Goal: Task Accomplishment & Management: Manage account settings

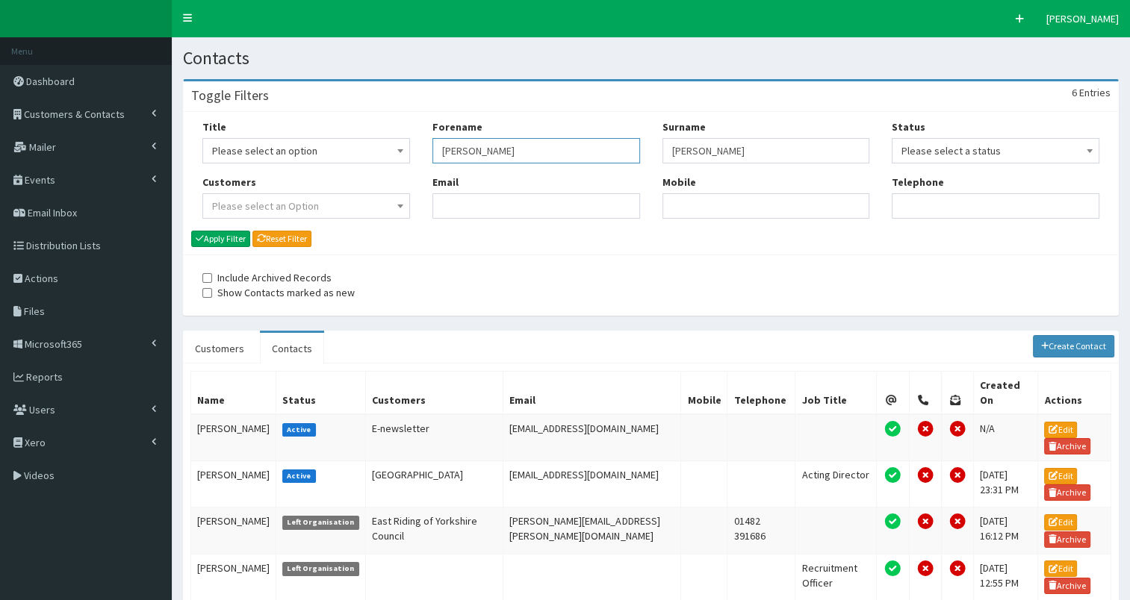
drag, startPoint x: 441, startPoint y: 149, endPoint x: 547, endPoint y: 148, distance: 105.3
click at [547, 148] on input "[PERSON_NAME]" at bounding box center [536, 150] width 208 height 25
type input "i"
type input "[PERSON_NAME]"
click at [222, 237] on button "Apply Filter" at bounding box center [220, 239] width 59 height 16
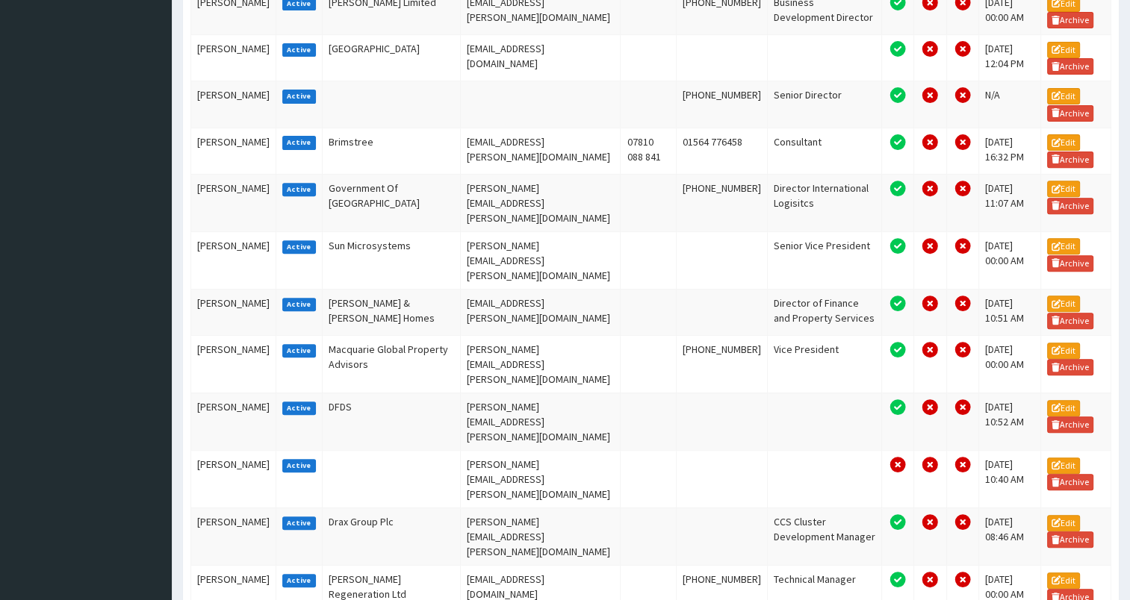
scroll to position [543, 0]
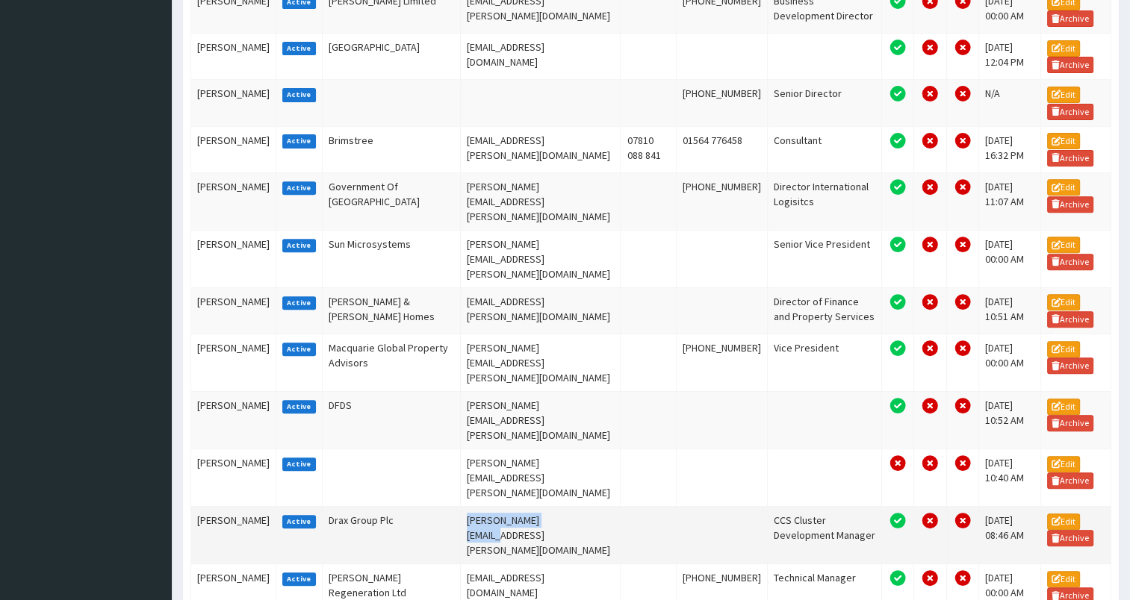
drag, startPoint x: 442, startPoint y: 408, endPoint x: 541, endPoint y: 412, distance: 98.6
click at [541, 506] on td "iain.harris@drax.com" at bounding box center [540, 534] width 161 height 57
copy td "iain.harris@drax.com"
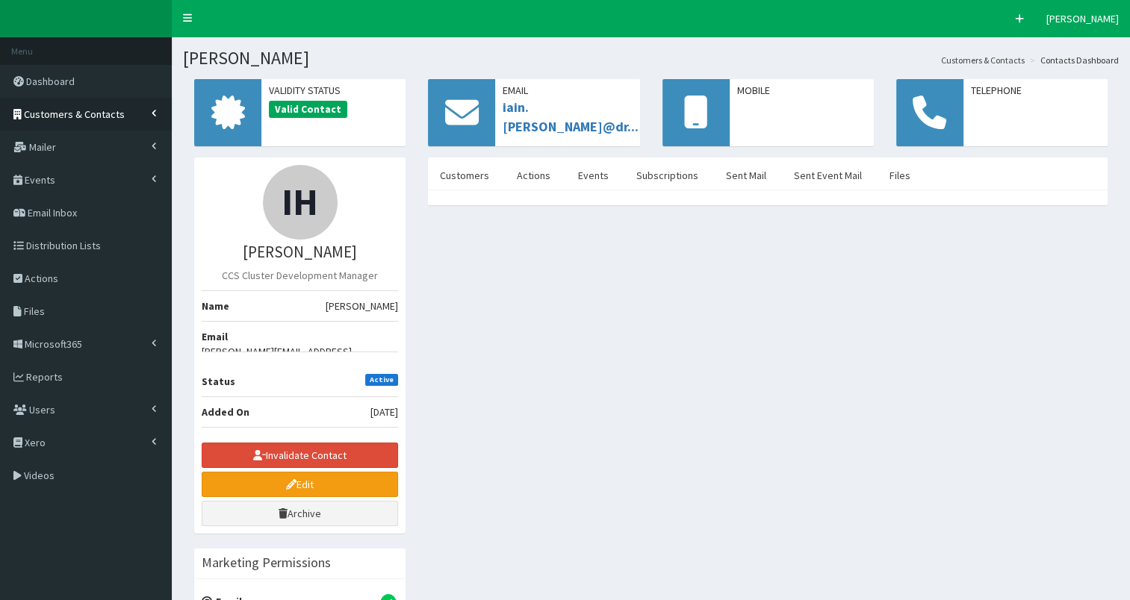
click at [64, 116] on span "Customers & Contacts" at bounding box center [74, 114] width 101 height 13
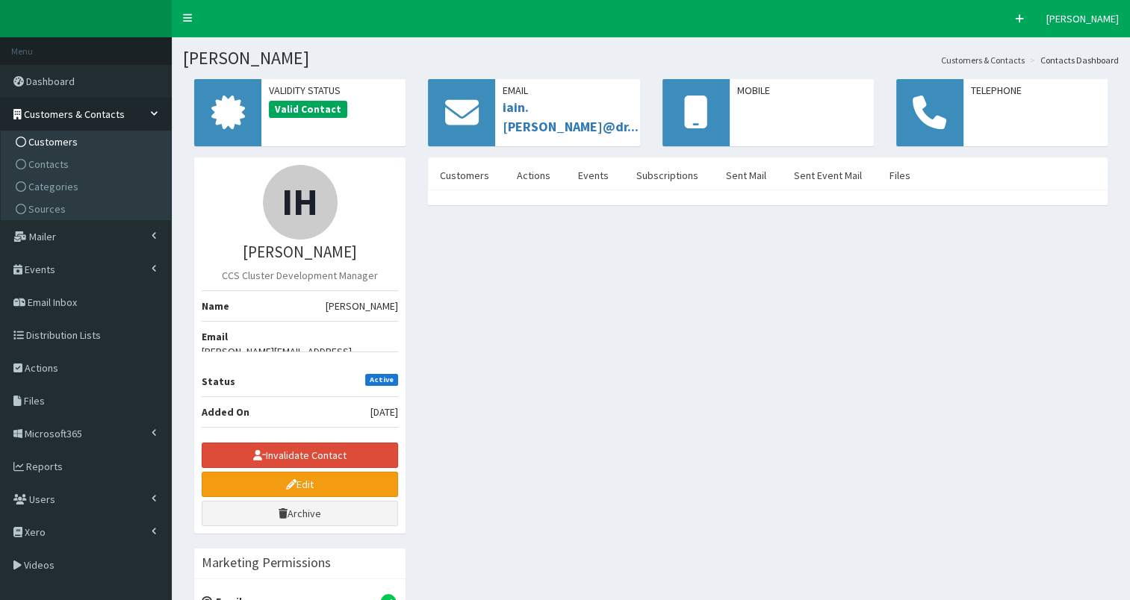
click at [57, 143] on span "Customers" at bounding box center [52, 141] width 49 height 13
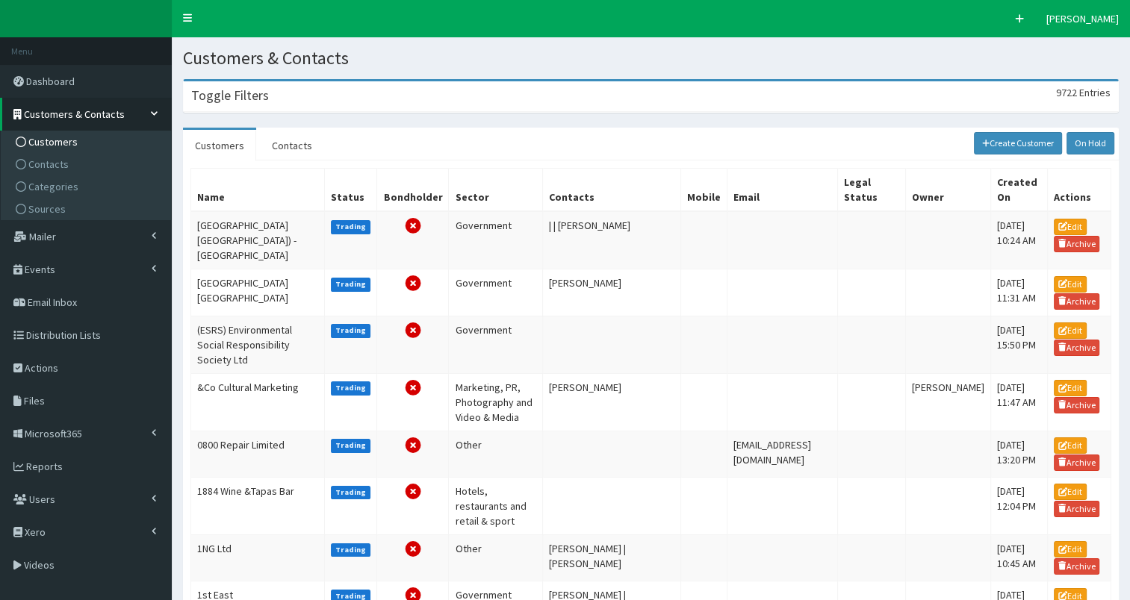
click at [258, 99] on h3 "Toggle Filters" at bounding box center [230, 95] width 78 height 13
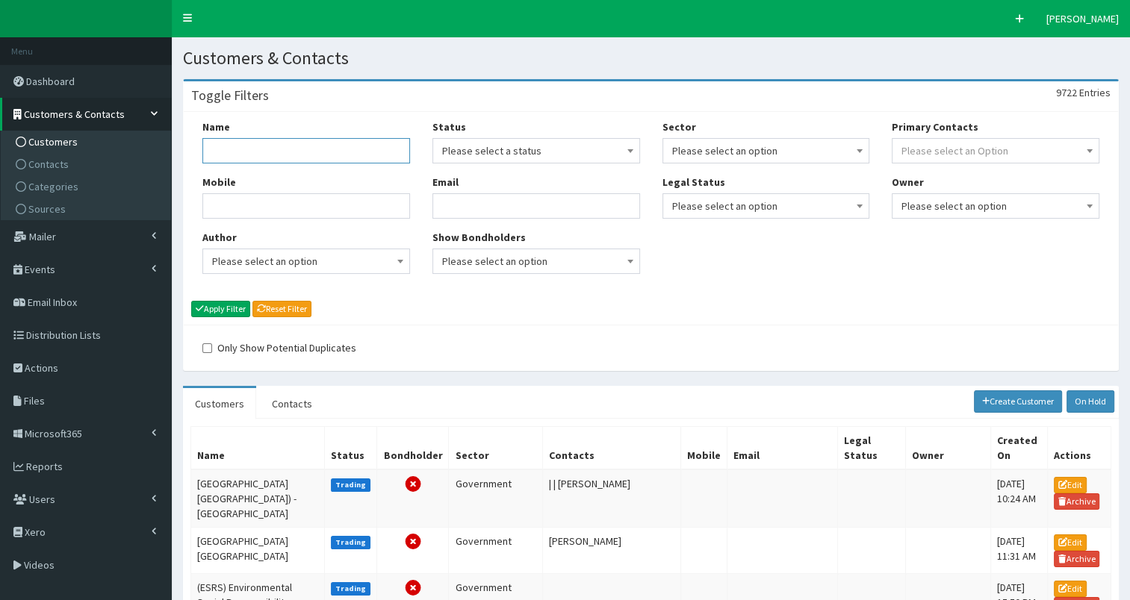
click at [236, 155] on input "Name" at bounding box center [306, 150] width 208 height 25
type input "reckitt"
click at [220, 310] on button "Apply Filter" at bounding box center [220, 309] width 59 height 16
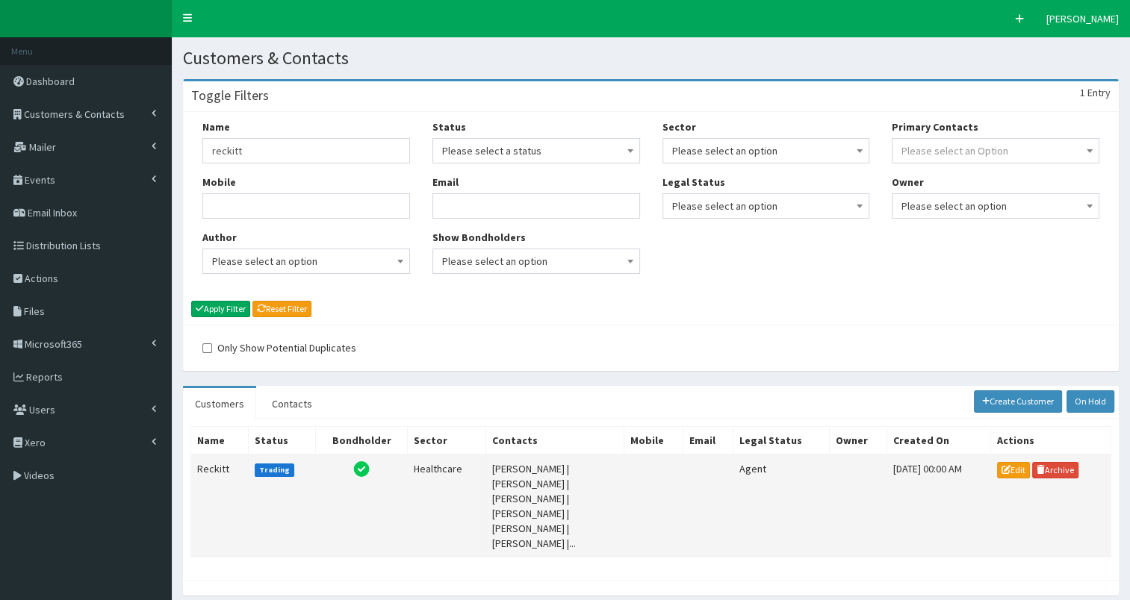
click at [211, 465] on td "Reckitt" at bounding box center [219, 506] width 57 height 103
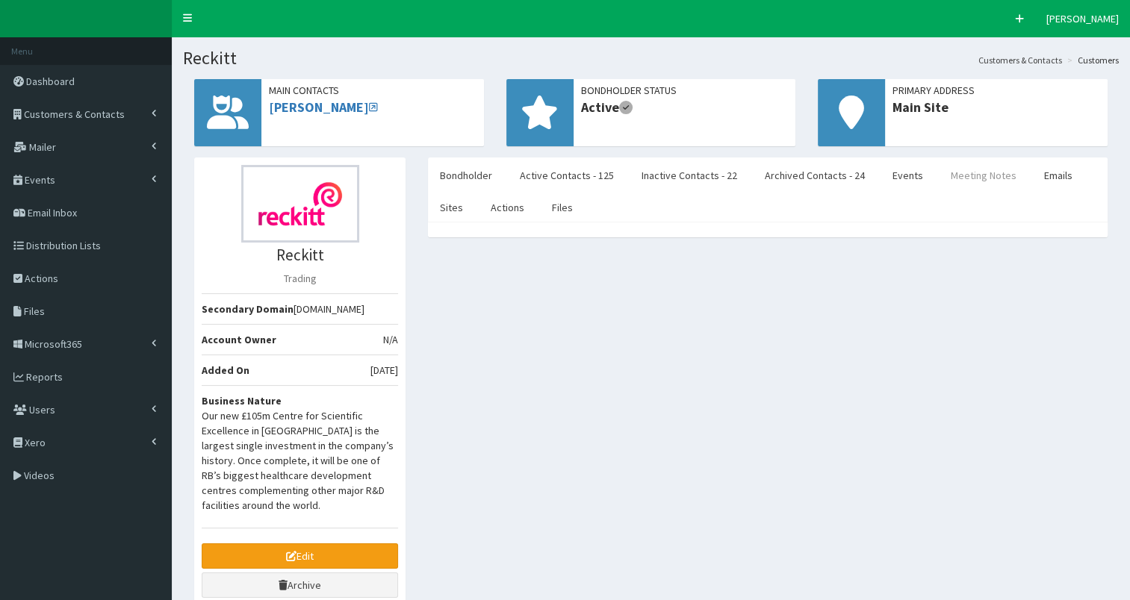
click at [953, 178] on link "Meeting Notes" at bounding box center [984, 175] width 90 height 31
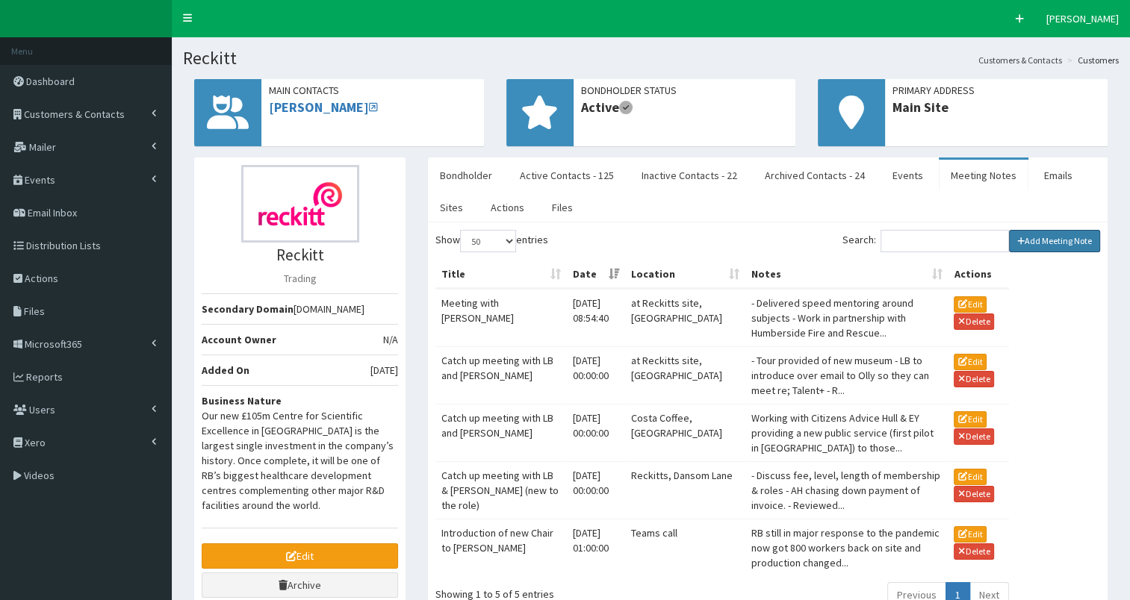
click at [1033, 243] on link "Add Meeting Note" at bounding box center [1055, 241] width 92 height 22
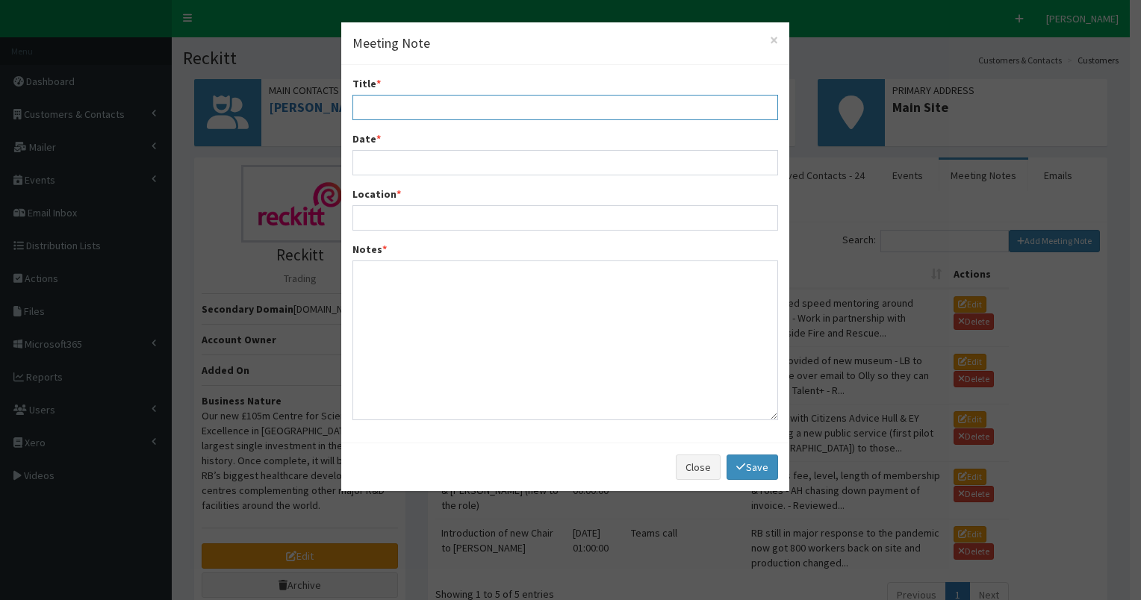
click at [418, 105] on input "Title *" at bounding box center [565, 107] width 426 height 25
type input "Intro meeting with Lea & Laura Thompson"
click at [389, 161] on input "Date *" at bounding box center [565, 162] width 426 height 25
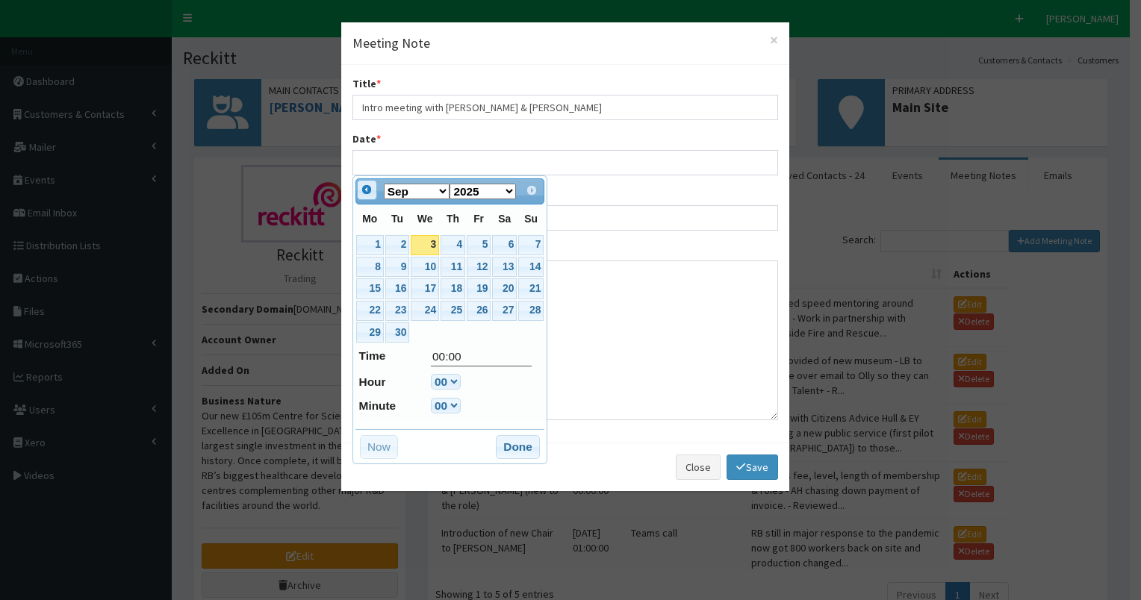
click at [363, 189] on span "Prev" at bounding box center [367, 190] width 12 height 12
click at [452, 329] on link "28" at bounding box center [453, 333] width 25 height 20
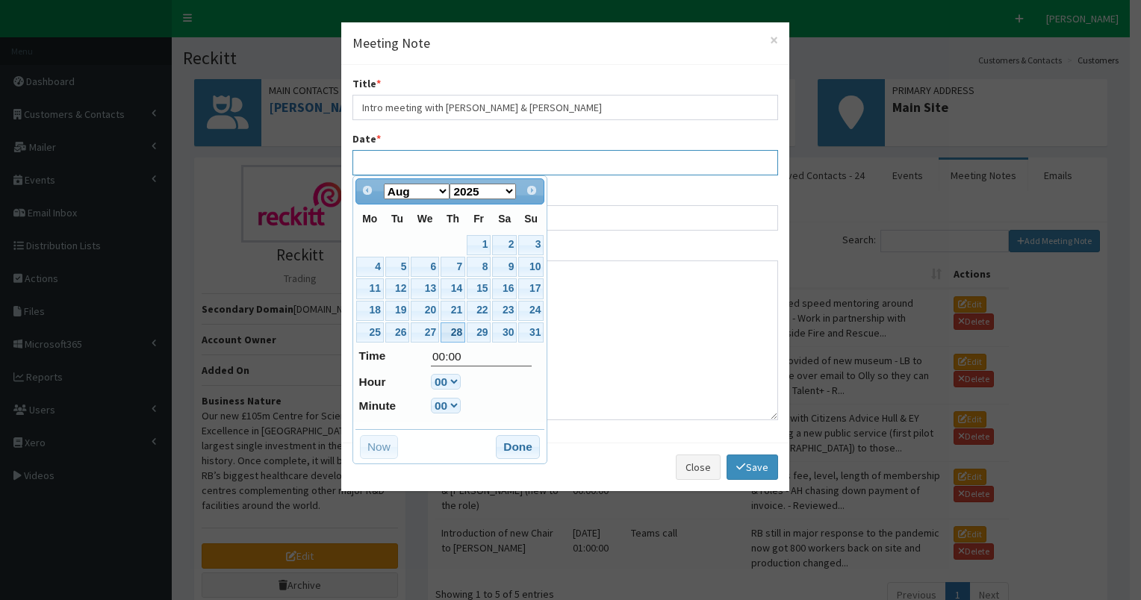
type input "28-08-2025 00:00"
click at [517, 448] on button "Done" at bounding box center [518, 447] width 44 height 24
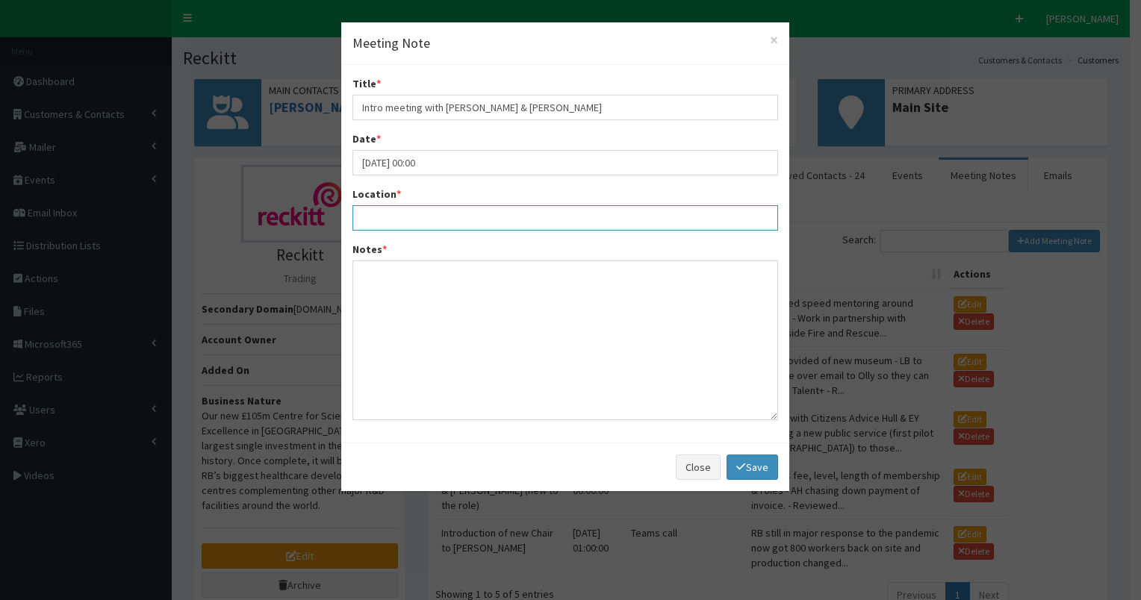
click at [397, 217] on input "Location *" at bounding box center [565, 217] width 426 height 25
type input "at Reckitts"
click at [383, 277] on textarea "Notes *" at bounding box center [565, 341] width 426 height 160
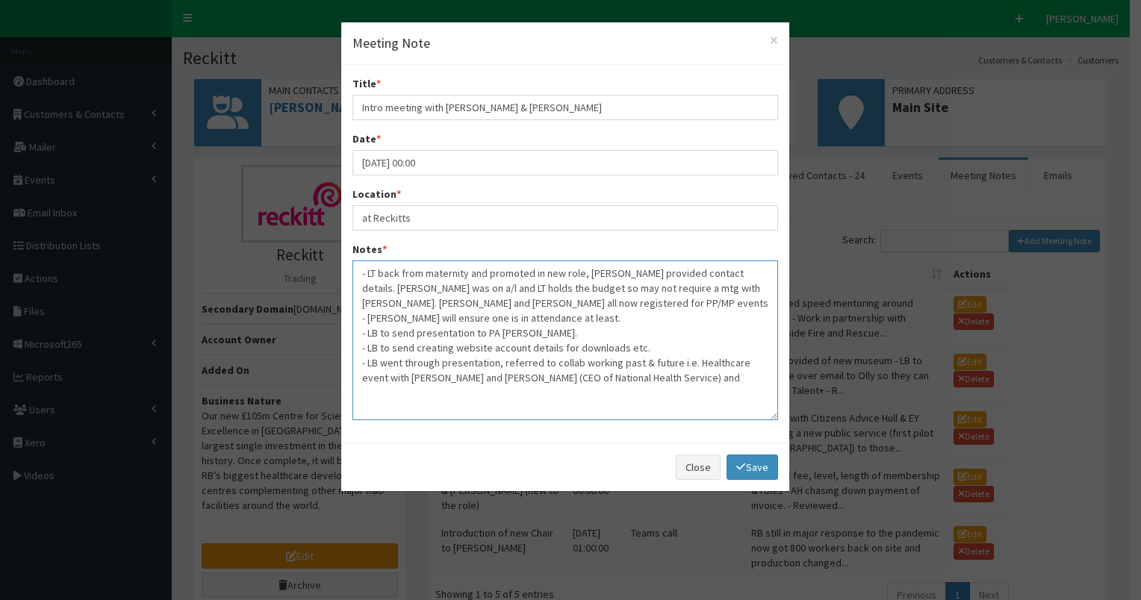
click at [738, 345] on textarea "- LT back from maternity and promoted in new role, Anna provided contact detail…" at bounding box center [565, 341] width 426 height 160
click at [388, 362] on textarea "- LT back from maternity and promoted in new role, Anna provided contact detail…" at bounding box center [565, 341] width 426 height 160
click at [379, 376] on textarea "- LT back from maternity and promoted in new role, Anna provided contact detail…" at bounding box center [565, 341] width 426 height 160
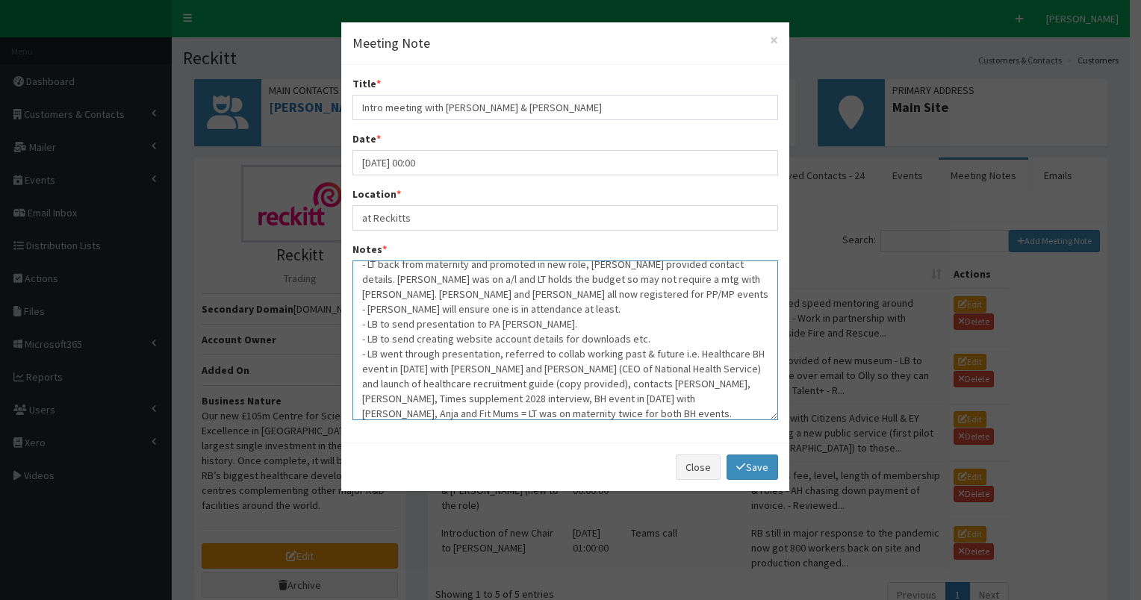
scroll to position [24, 0]
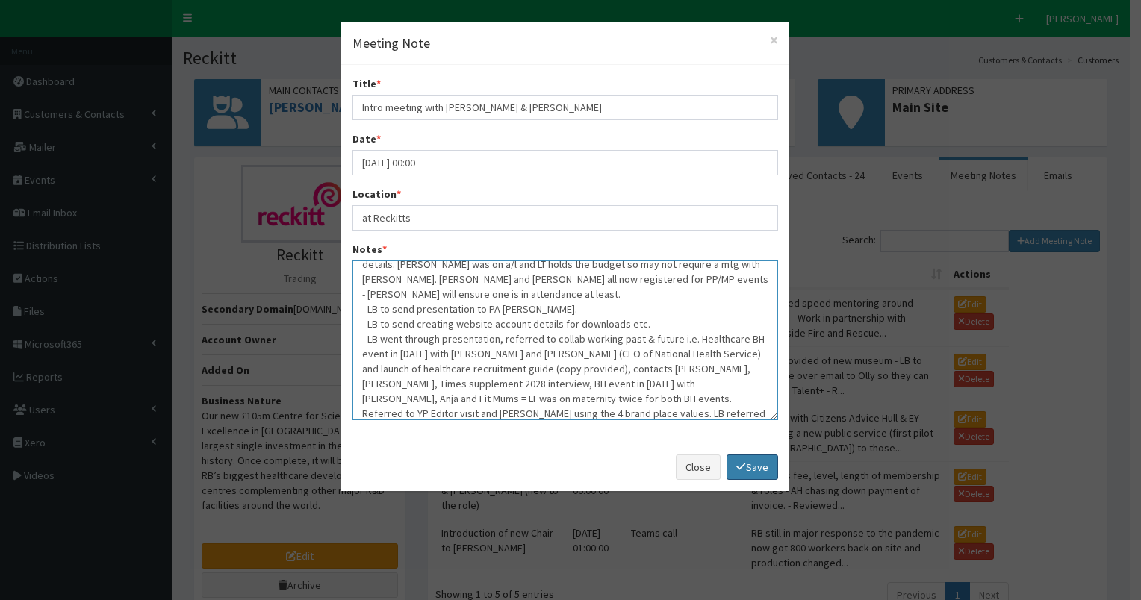
type textarea "- LT back from maternity and promoted in new role, Anna provided contact detail…"
click at [753, 465] on link "Save" at bounding box center [752, 467] width 51 height 25
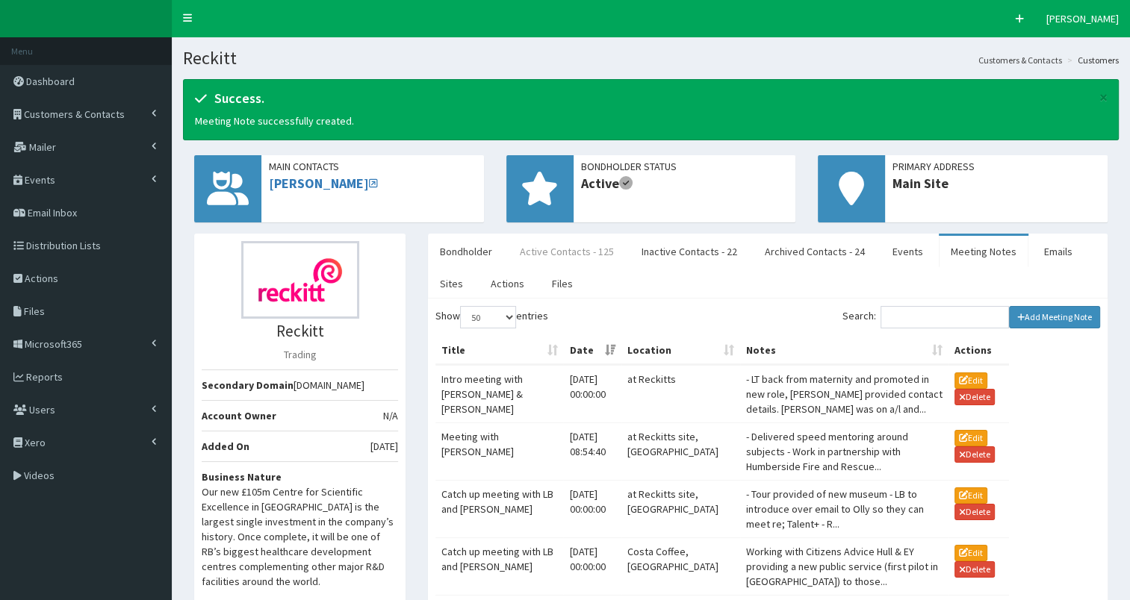
click at [560, 252] on link "Active Contacts - 125" at bounding box center [567, 251] width 118 height 31
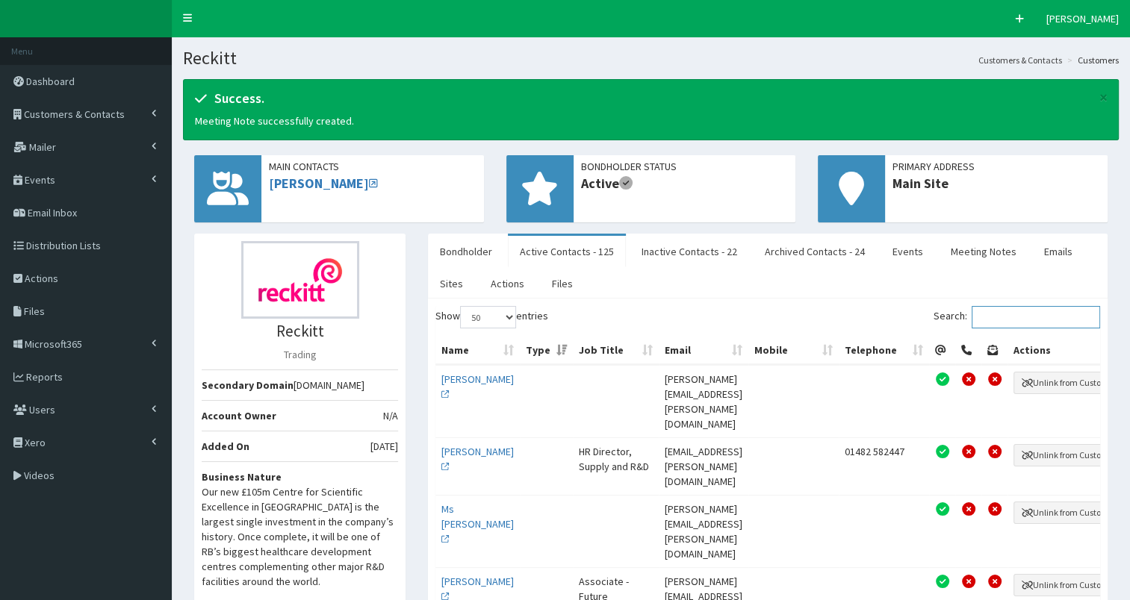
click at [1001, 316] on input "Search:" at bounding box center [1035, 317] width 128 height 22
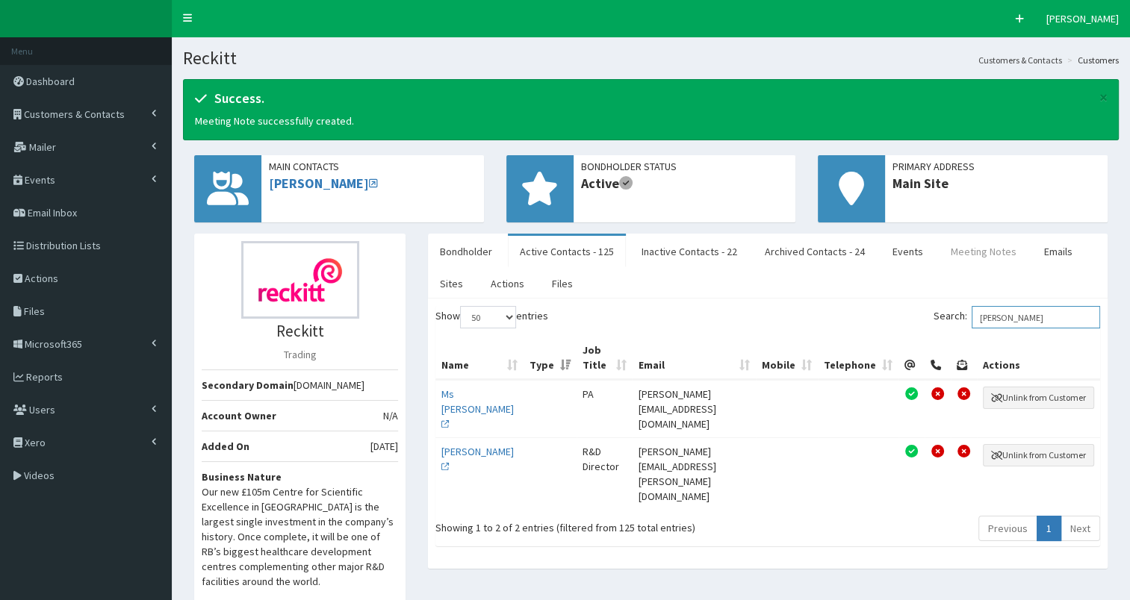
type input "laura"
click at [954, 252] on link "Meeting Notes" at bounding box center [984, 251] width 90 height 31
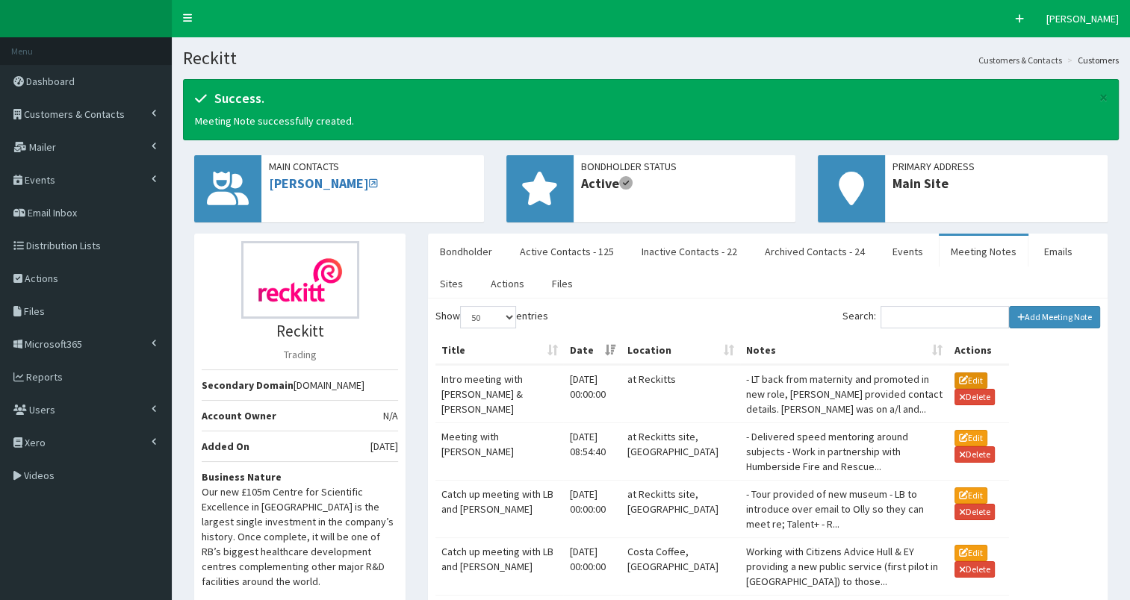
click at [966, 374] on button "Edit" at bounding box center [970, 381] width 33 height 16
type input "28-08-2025 12:00"
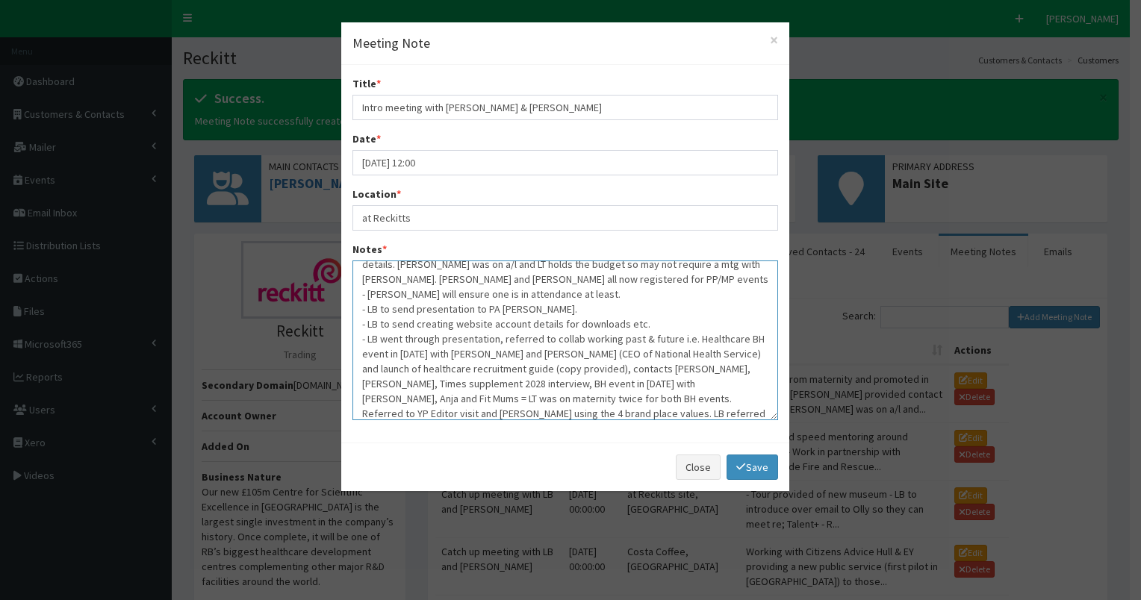
scroll to position [0, 0]
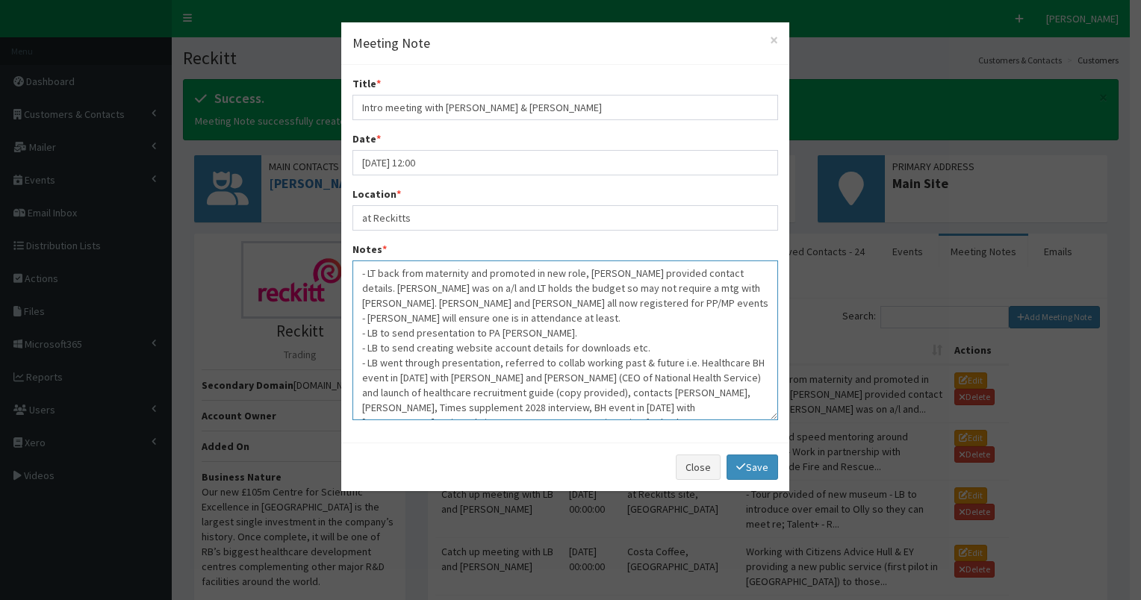
click at [580, 270] on textarea "- LT back from maternity and promoted in new role, Anna provided contact detail…" at bounding box center [565, 341] width 426 height 160
type textarea "- LT back from maternity and promoted in new role (R&D Director), Anna provided…"
click at [756, 469] on link "Save" at bounding box center [752, 467] width 51 height 25
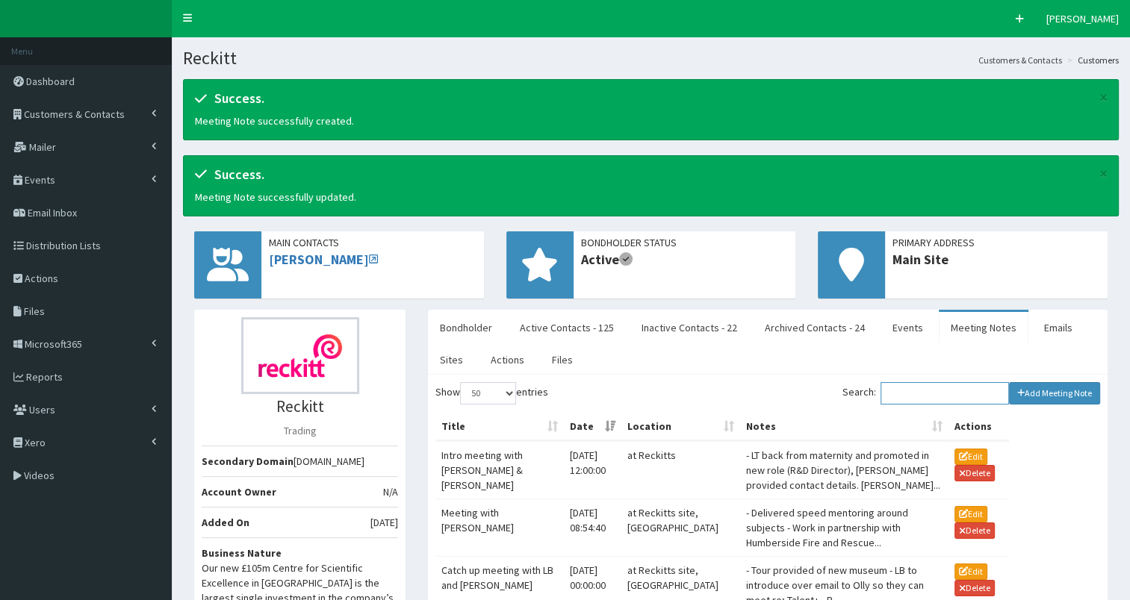
click at [943, 393] on input "Search:" at bounding box center [944, 393] width 128 height 22
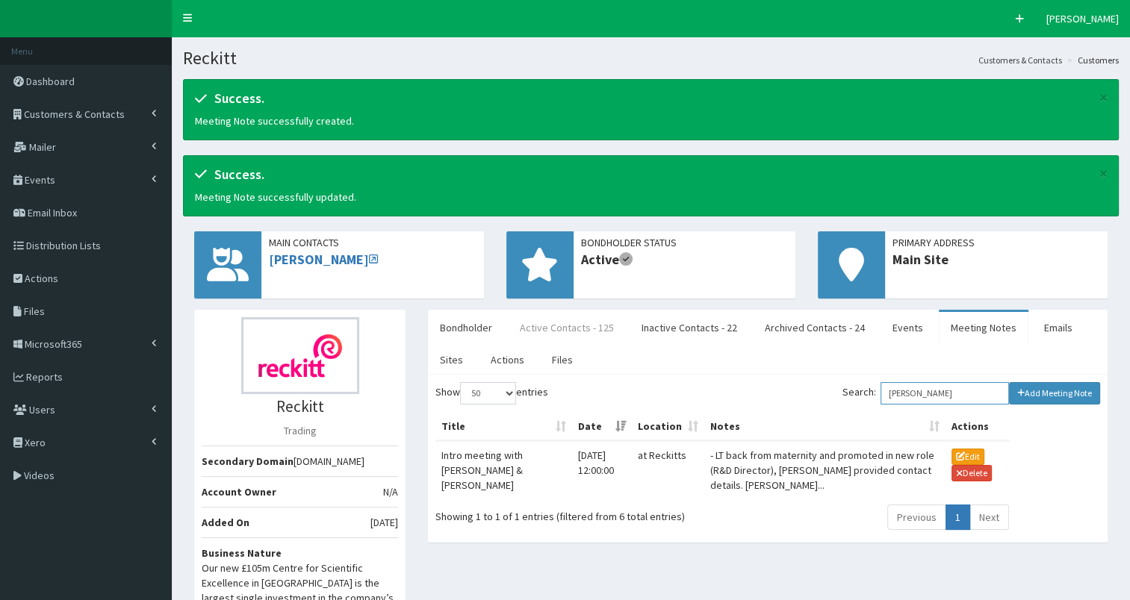
type input "jay"
click at [547, 328] on link "Active Contacts - 125" at bounding box center [567, 327] width 118 height 31
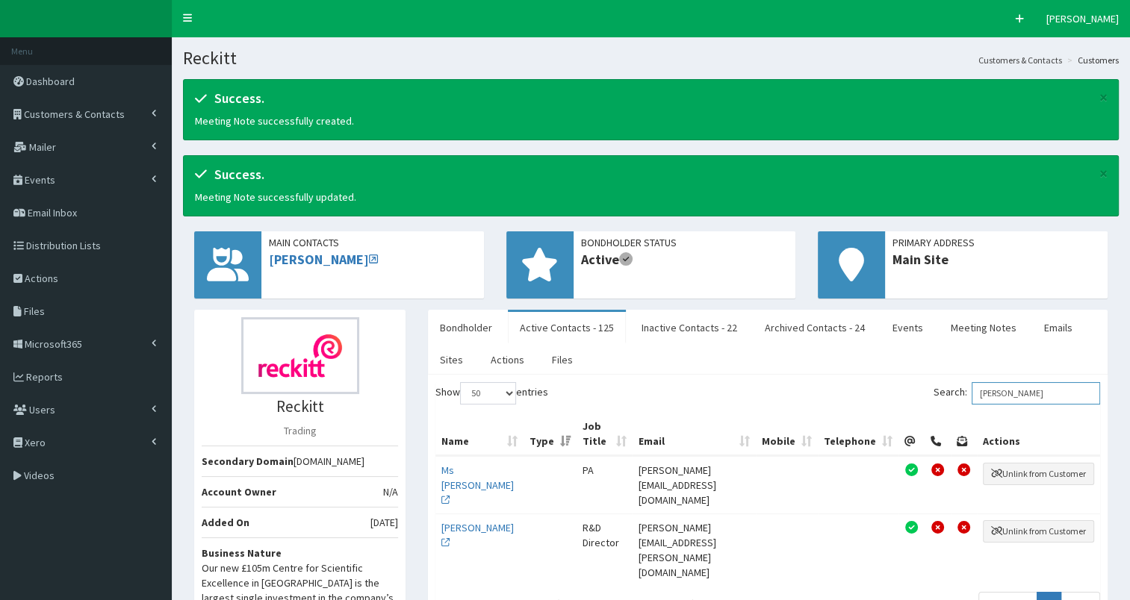
drag, startPoint x: 986, startPoint y: 388, endPoint x: 1091, endPoint y: 399, distance: 105.9
click at [1091, 399] on input "laura" at bounding box center [1035, 393] width 128 height 22
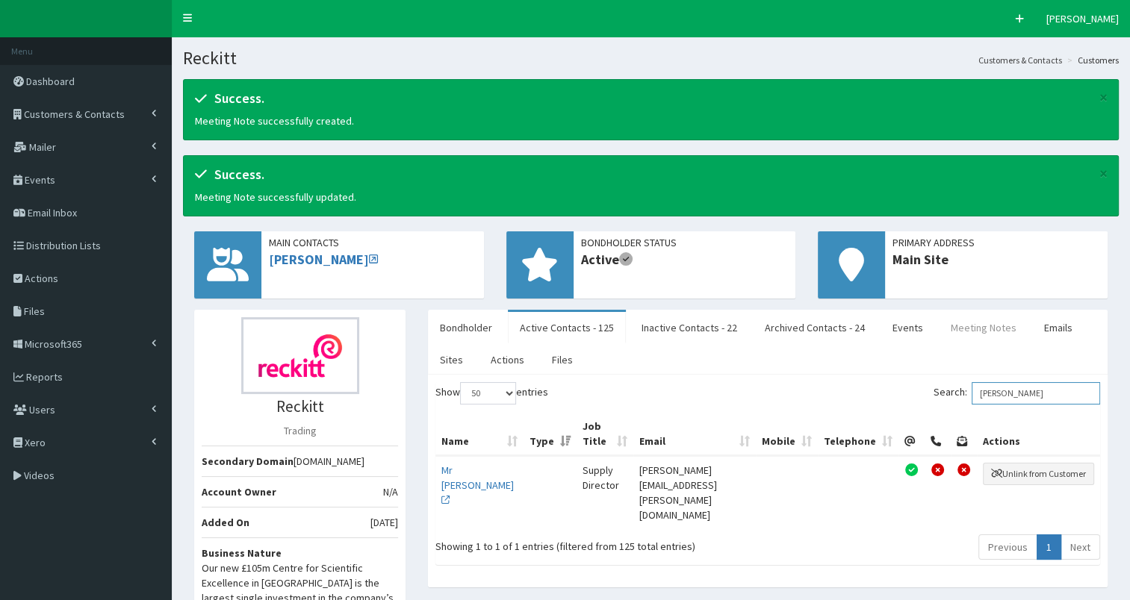
type input "jay"
click at [962, 326] on link "Meeting Notes" at bounding box center [984, 327] width 90 height 31
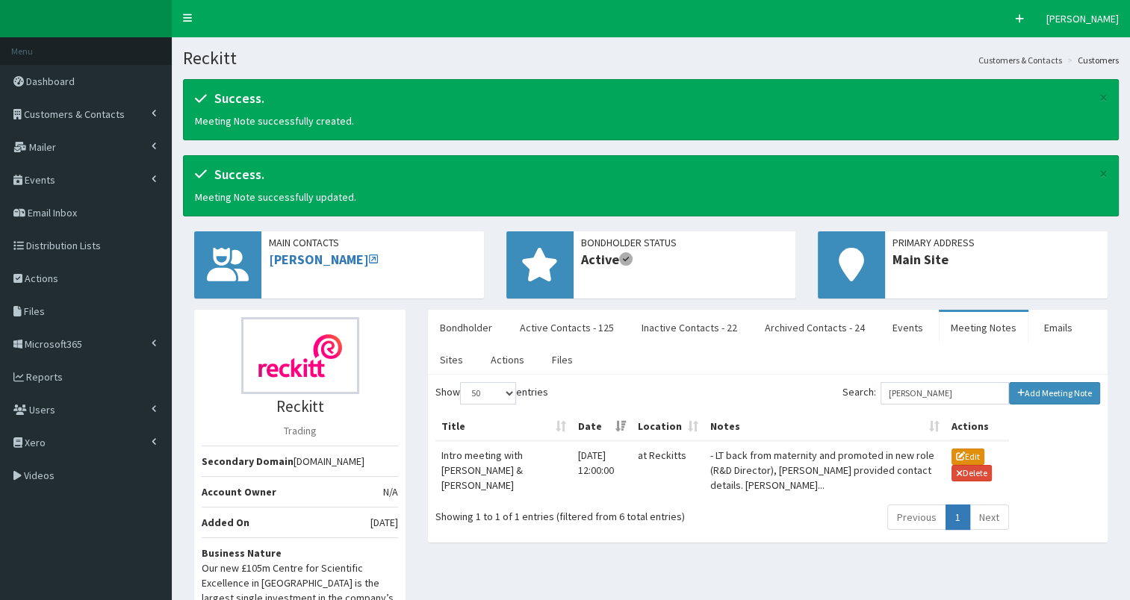
click at [956, 452] on icon "button" at bounding box center [960, 456] width 9 height 9
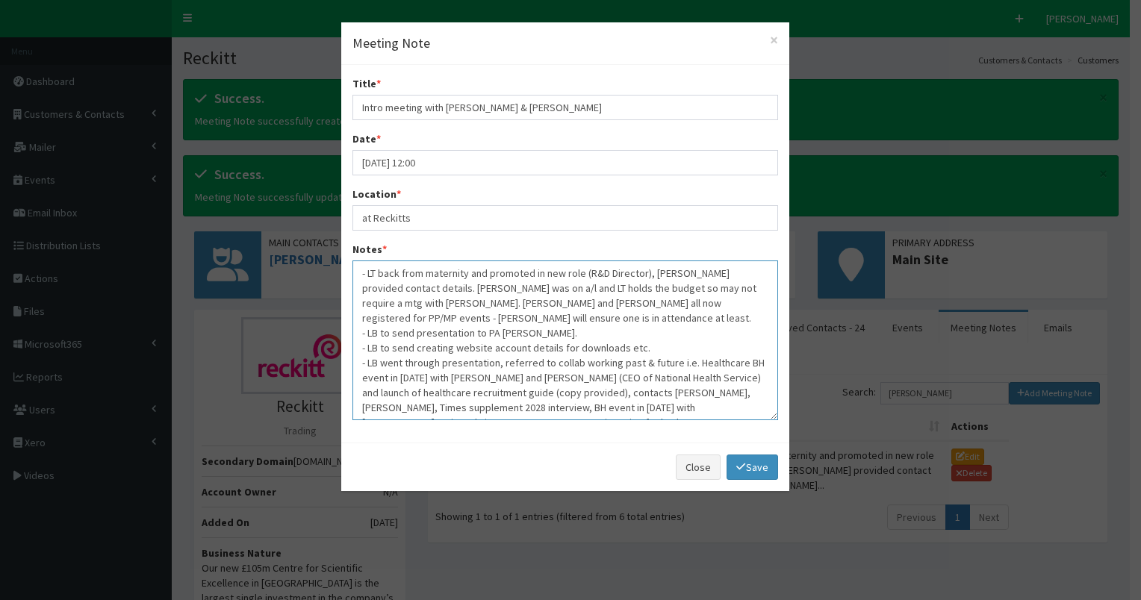
click at [414, 284] on textarea "- LT back from maternity and promoted in new role (R&D Director), Anna provided…" at bounding box center [565, 341] width 426 height 160
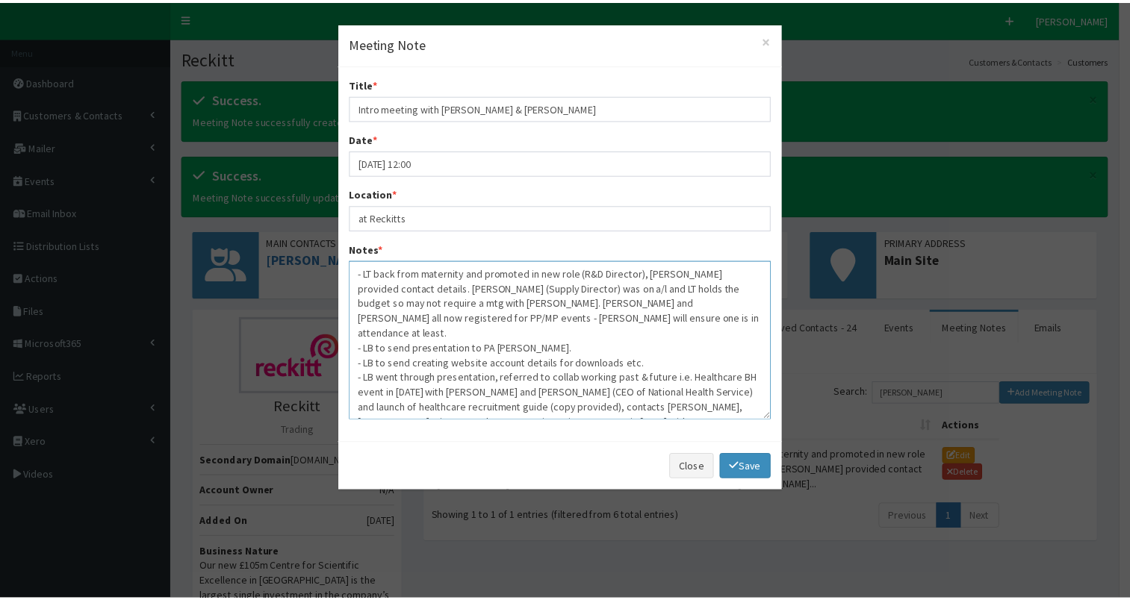
scroll to position [45, 0]
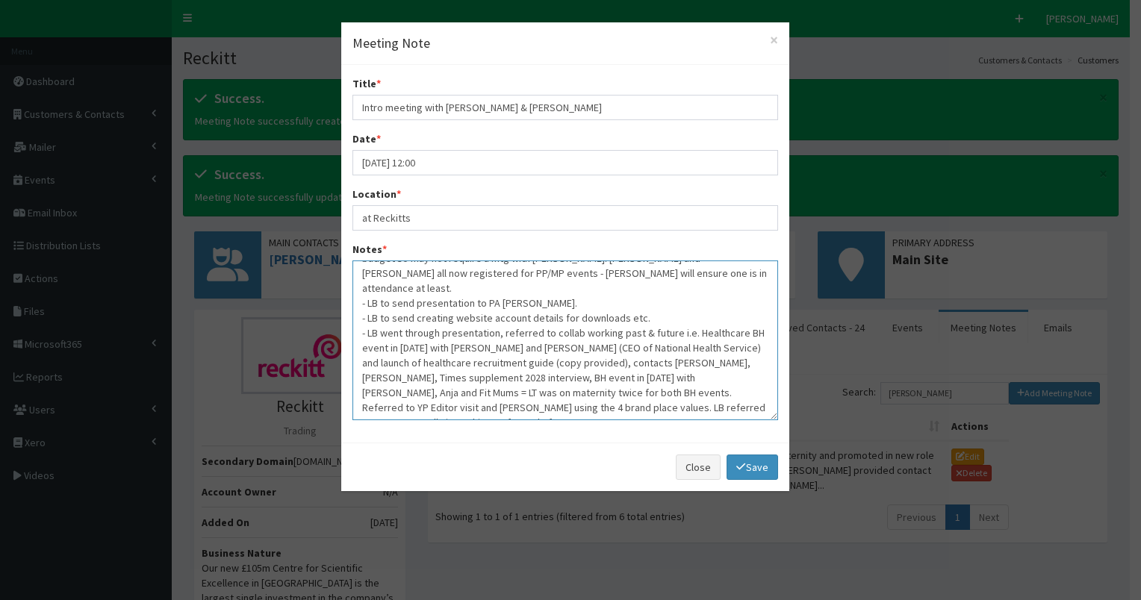
drag, startPoint x: 355, startPoint y: 269, endPoint x: 547, endPoint y: 416, distance: 241.8
click at [547, 416] on textarea "- LT back from maternity and promoted in new role (R&D Director), Anna provided…" at bounding box center [565, 341] width 426 height 160
type textarea "- LT back from maternity and promoted in new role (R&D Director), Anna provided…"
click at [748, 464] on link "Save" at bounding box center [752, 467] width 51 height 25
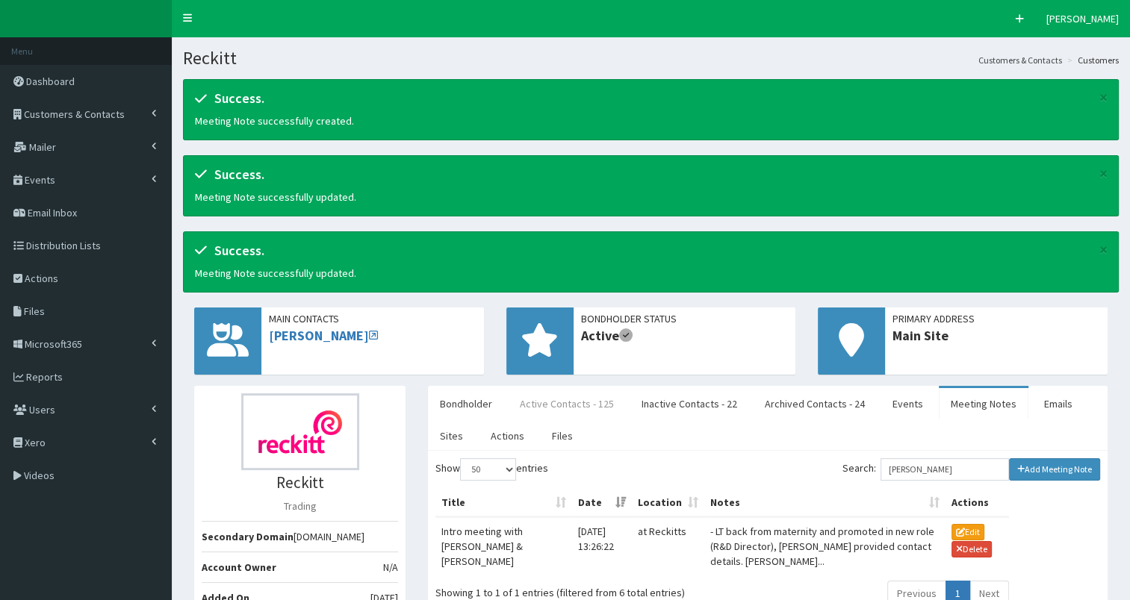
click at [563, 399] on link "Active Contacts - 125" at bounding box center [567, 403] width 118 height 31
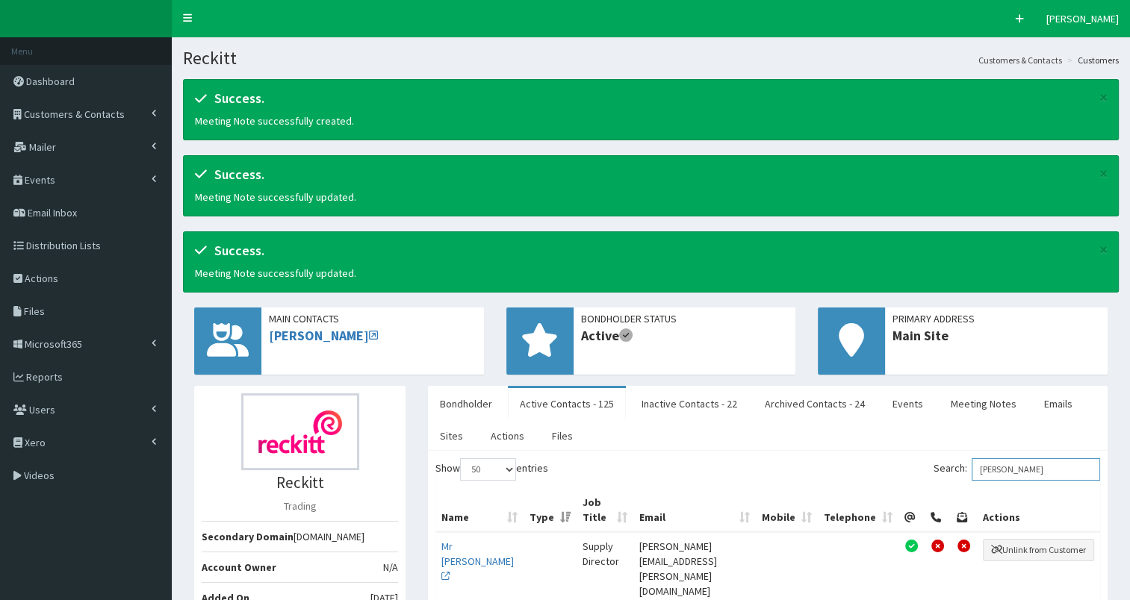
drag, startPoint x: 986, startPoint y: 467, endPoint x: 1117, endPoint y: 459, distance: 131.7
click at [1117, 459] on div "Bondholder Active Contacts - 125 Inactive Contacts - 22 Archived Contacts - 24 …" at bounding box center [768, 532] width 702 height 293
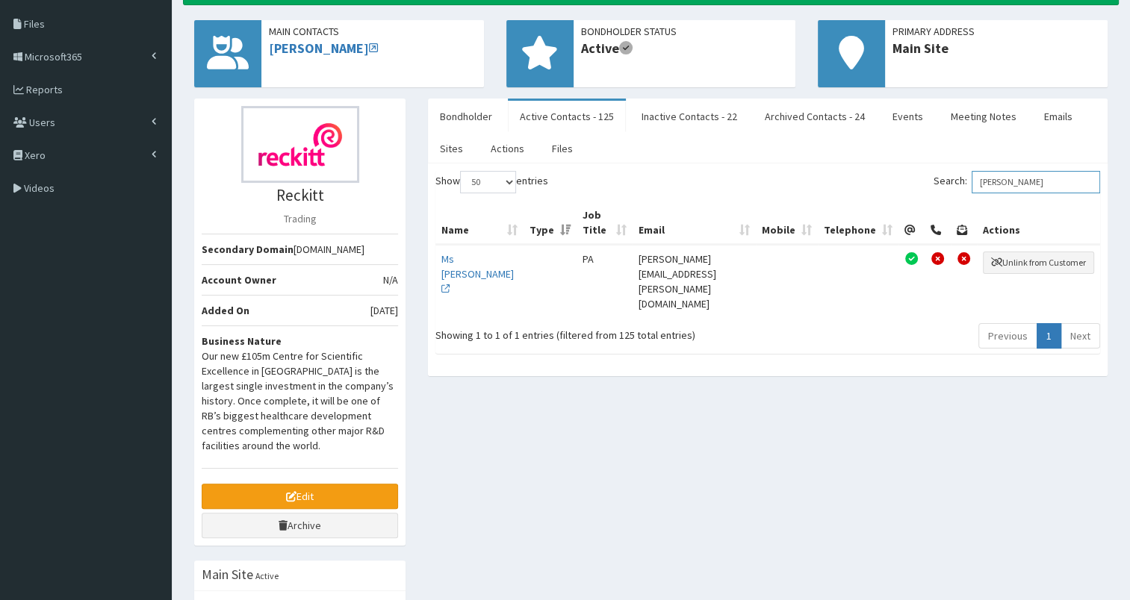
scroll to position [287, 0]
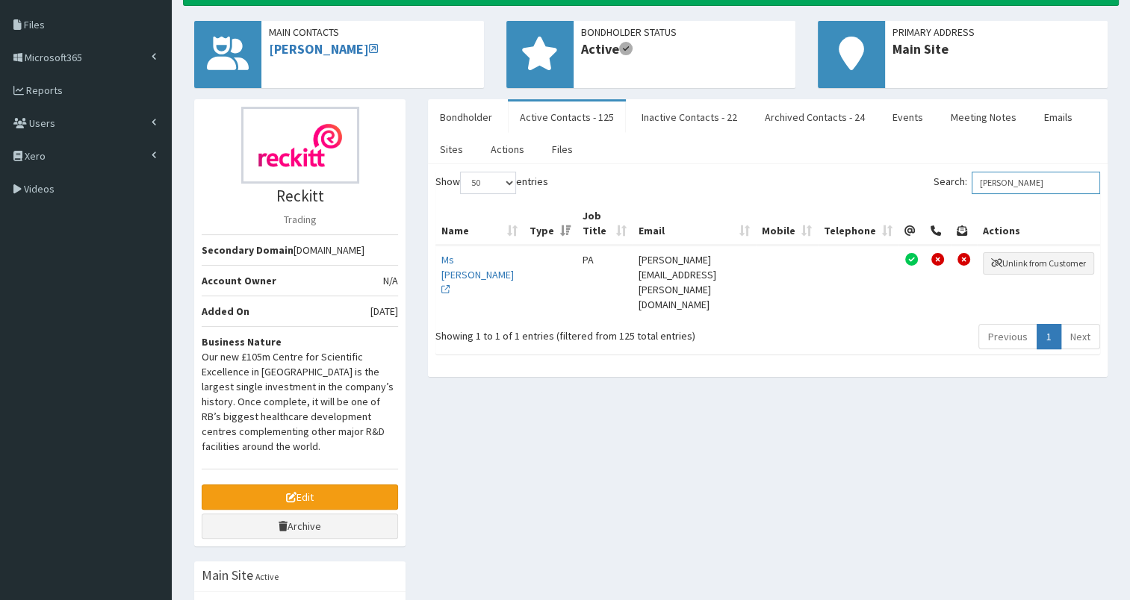
type input "emily"
drag, startPoint x: 643, startPoint y: 256, endPoint x: 771, endPoint y: 263, distance: 128.6
click at [771, 263] on tr "Ms Emily Wilson PA emily.wilson@reckitt.com Unlink from Customer" at bounding box center [767, 282] width 665 height 72
copy td "emily.wilson@reckitt.com"
click at [559, 146] on link "Files" at bounding box center [562, 149] width 45 height 31
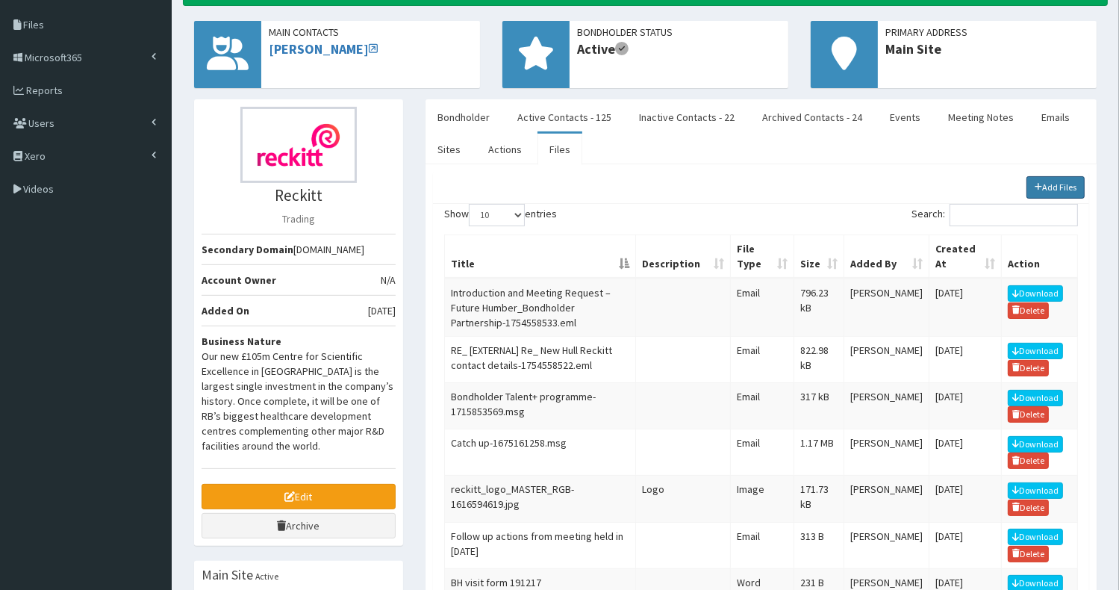
click at [1054, 177] on link "Add Files" at bounding box center [1056, 187] width 59 height 22
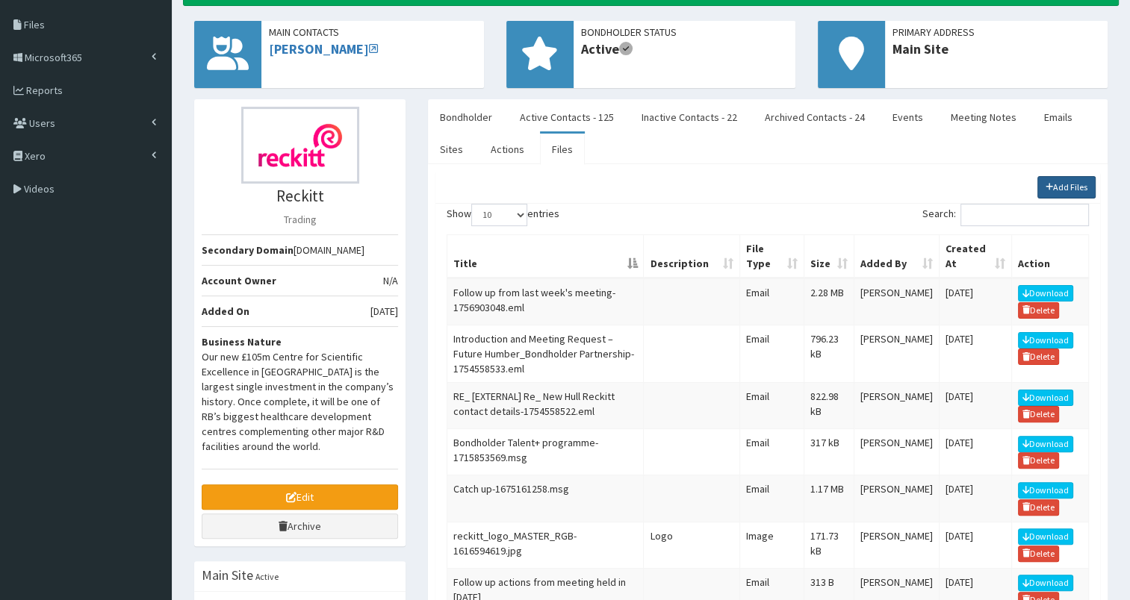
scroll to position [0, 0]
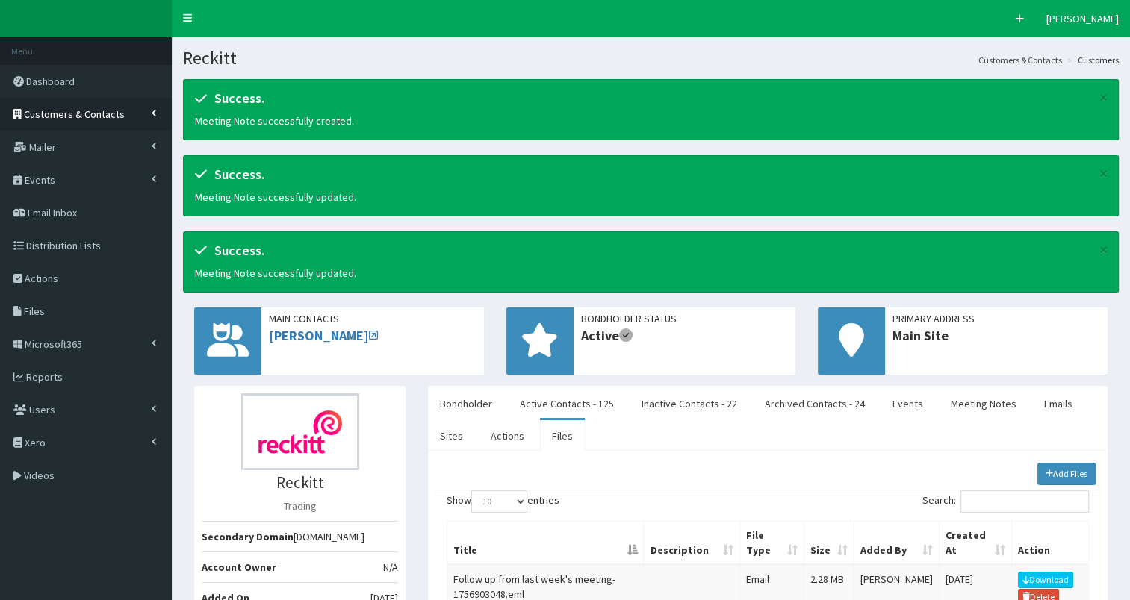
click at [82, 114] on span "Customers & Contacts" at bounding box center [74, 114] width 101 height 13
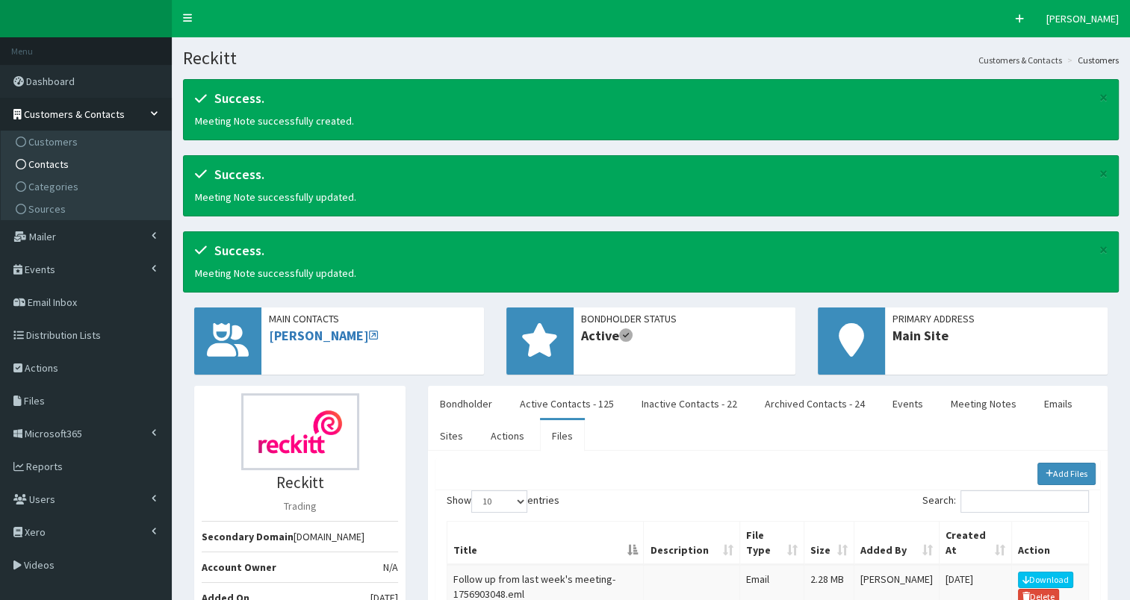
click at [74, 170] on link "Contacts" at bounding box center [87, 164] width 167 height 22
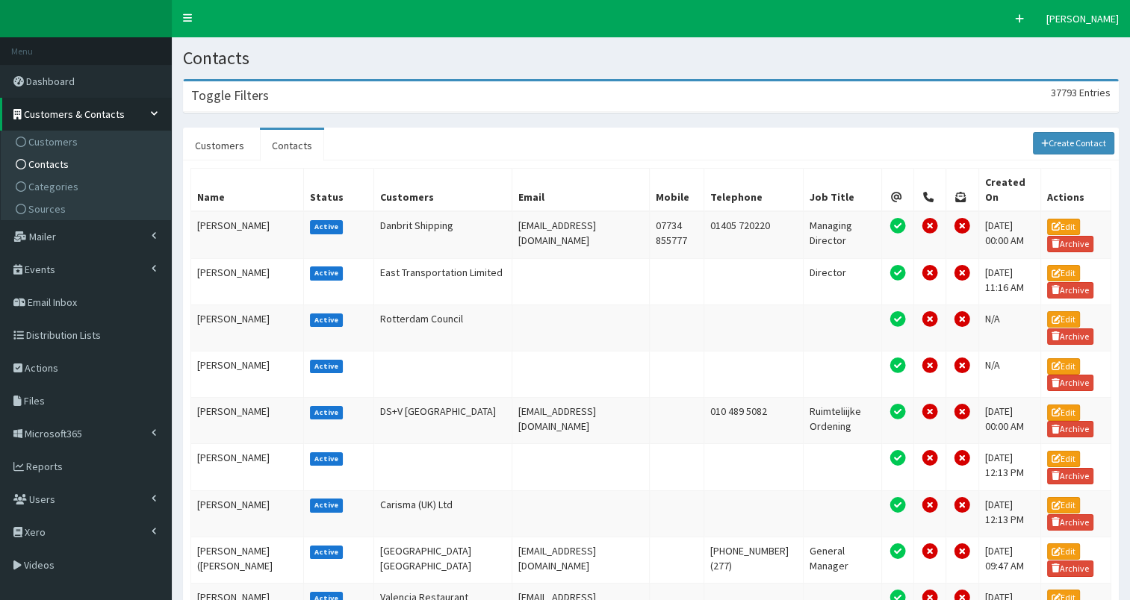
click at [364, 99] on div "Toggle Filters 37793 Entries" at bounding box center [651, 96] width 934 height 31
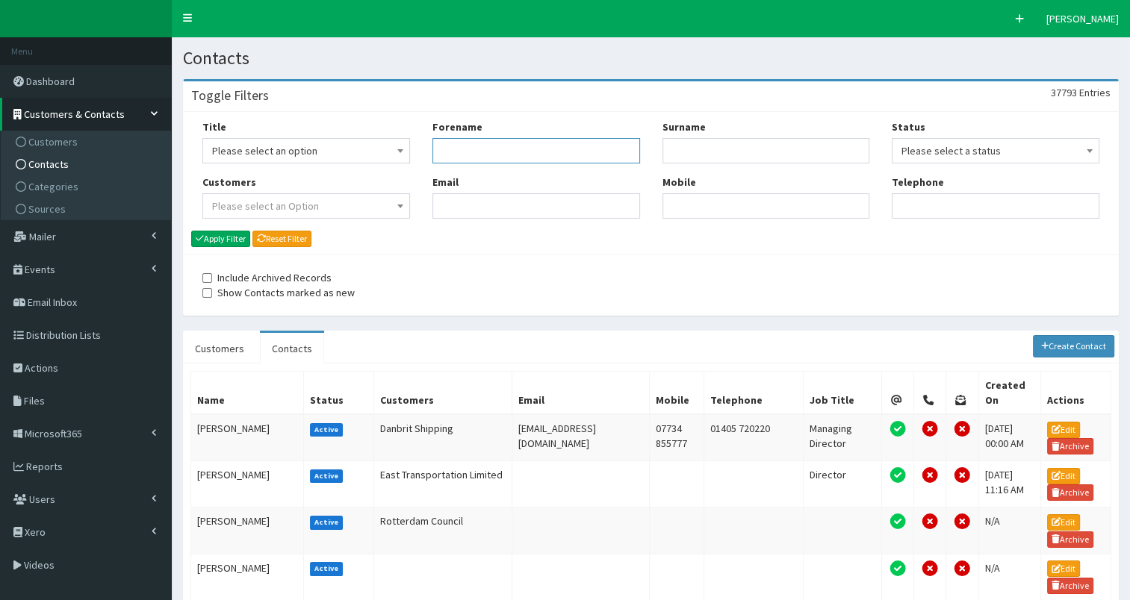
click at [454, 143] on input "Forename" at bounding box center [536, 150] width 208 height 25
type input "[PERSON_NAME]"
click at [217, 237] on button "Apply Filter" at bounding box center [220, 239] width 59 height 16
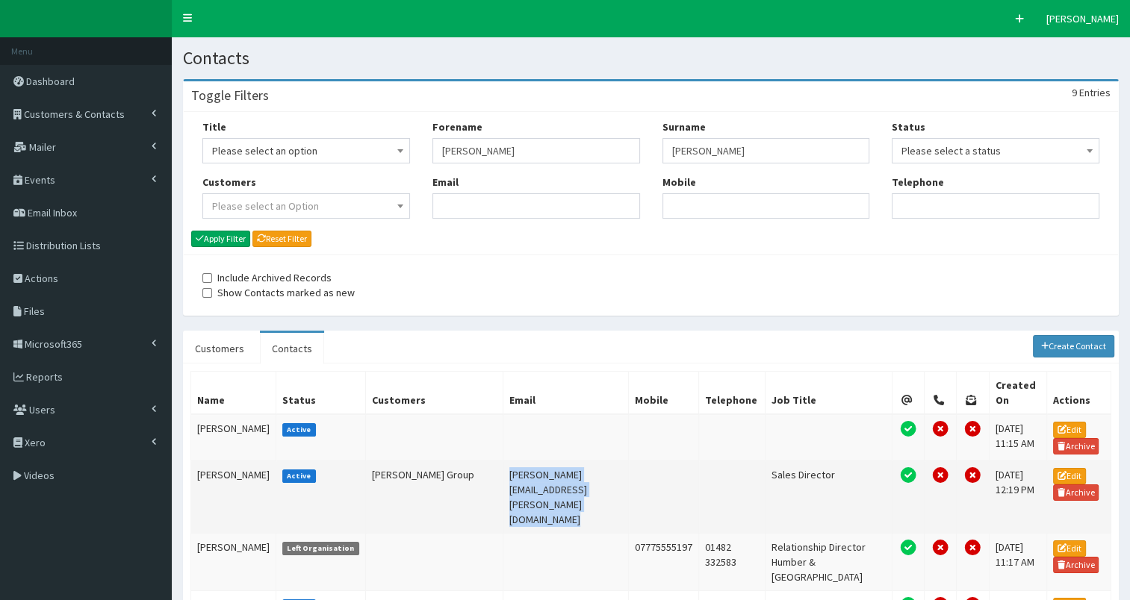
drag, startPoint x: 472, startPoint y: 464, endPoint x: 653, endPoint y: 468, distance: 180.7
click at [653, 468] on tr "[PERSON_NAME] Active [PERSON_NAME] Group [PERSON_NAME][EMAIL_ADDRESS][PERSON_NA…" at bounding box center [651, 497] width 920 height 72
copy tr "[PERSON_NAME][EMAIL_ADDRESS][PERSON_NAME][DOMAIN_NAME]"
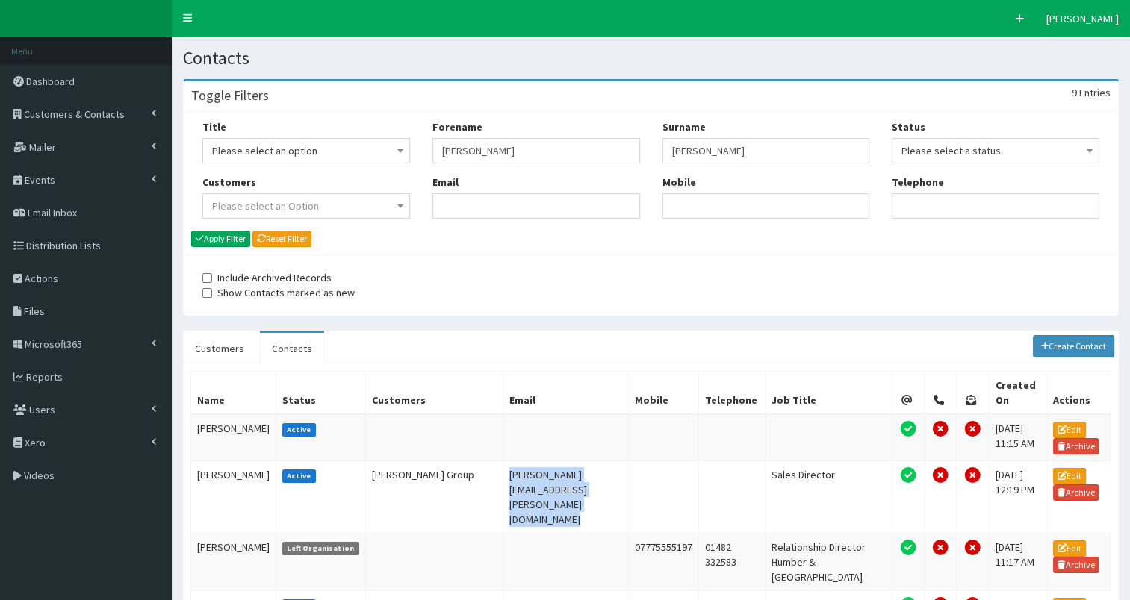
scroll to position [199, 0]
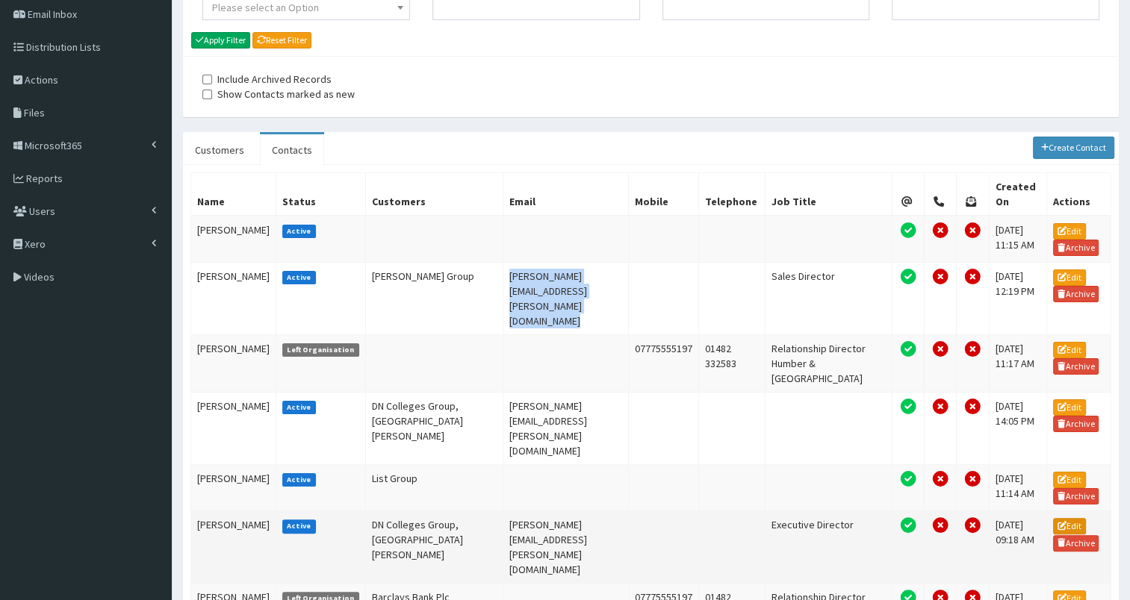
click at [1063, 518] on link "Edit" at bounding box center [1069, 526] width 33 height 16
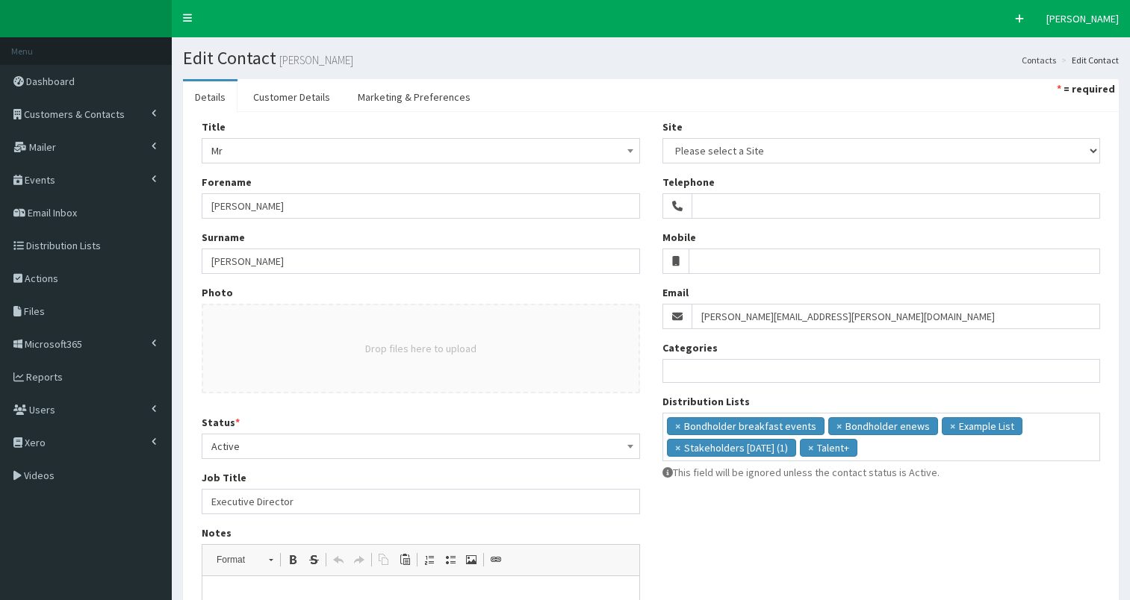
select select
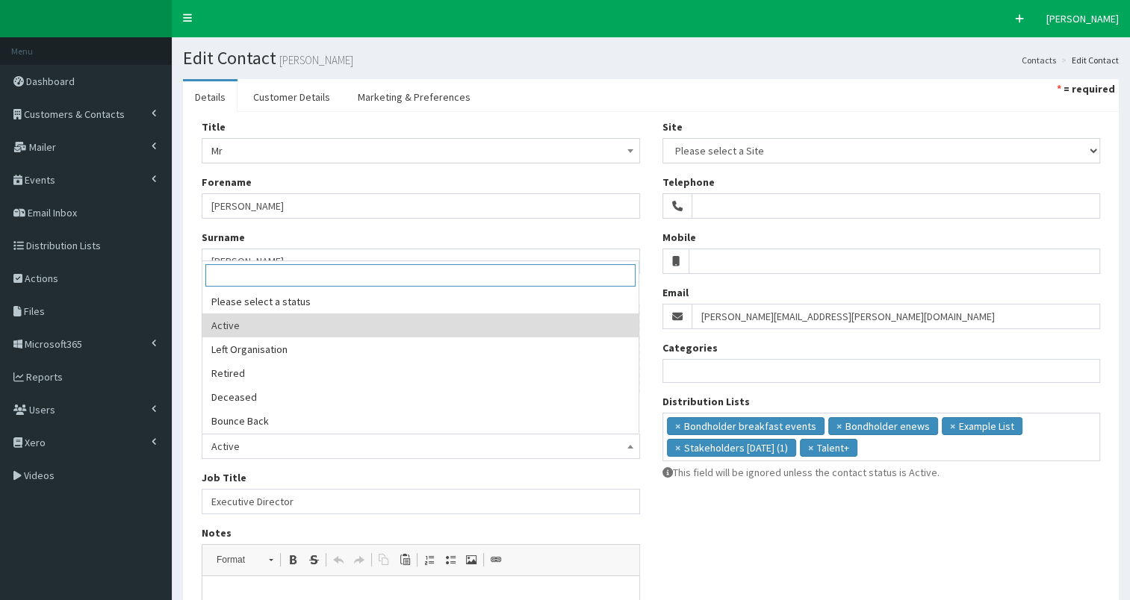
click at [503, 450] on span "Active" at bounding box center [420, 446] width 419 height 21
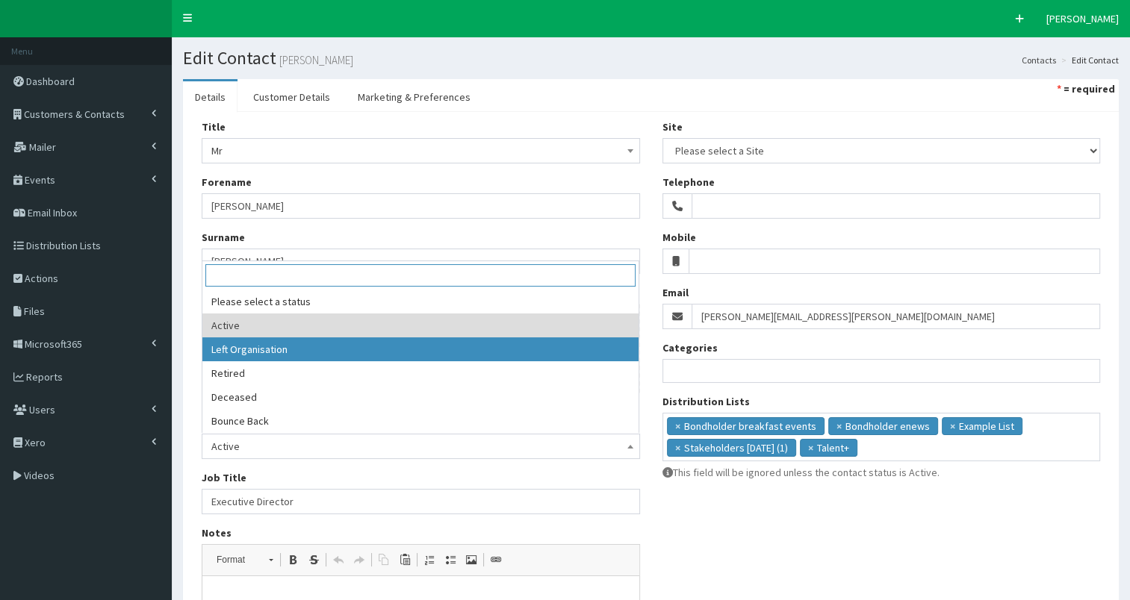
select select "2"
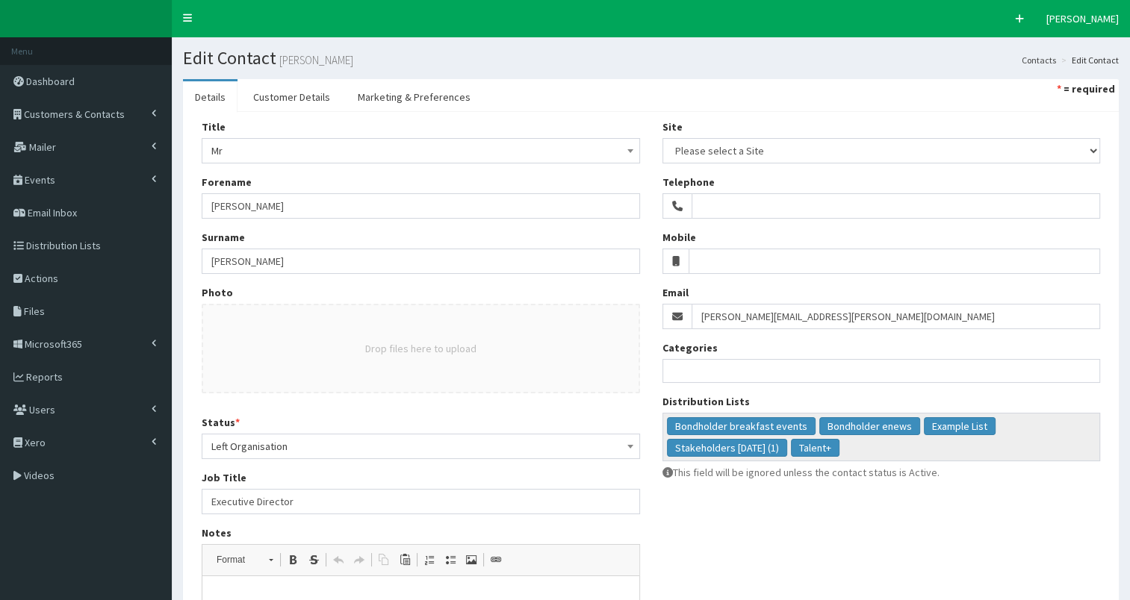
scroll to position [269, 0]
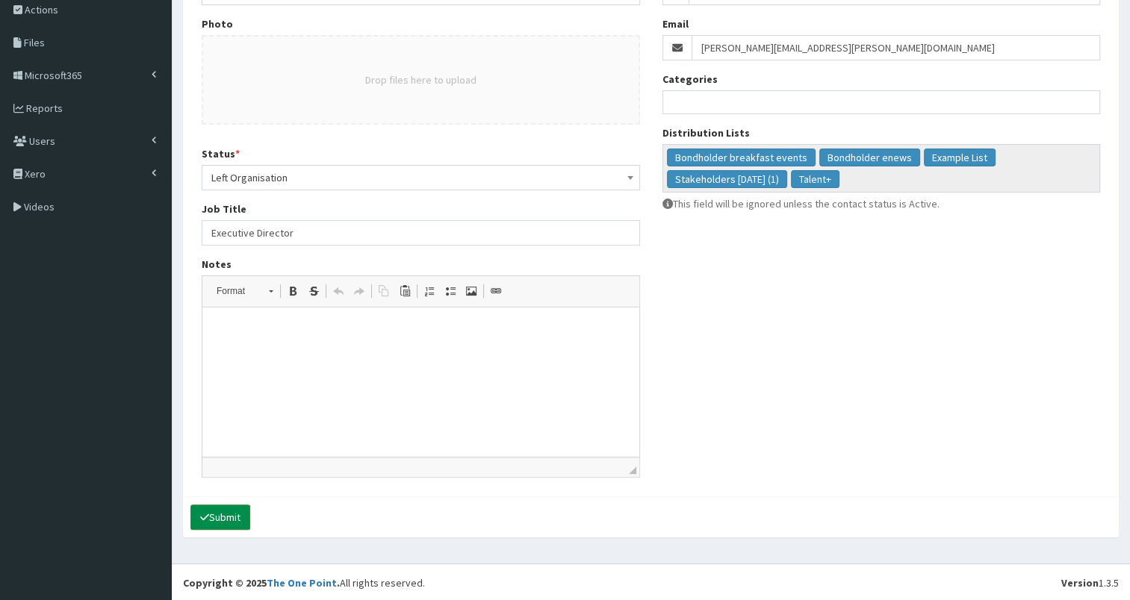
click at [222, 518] on button "Submit" at bounding box center [220, 517] width 60 height 25
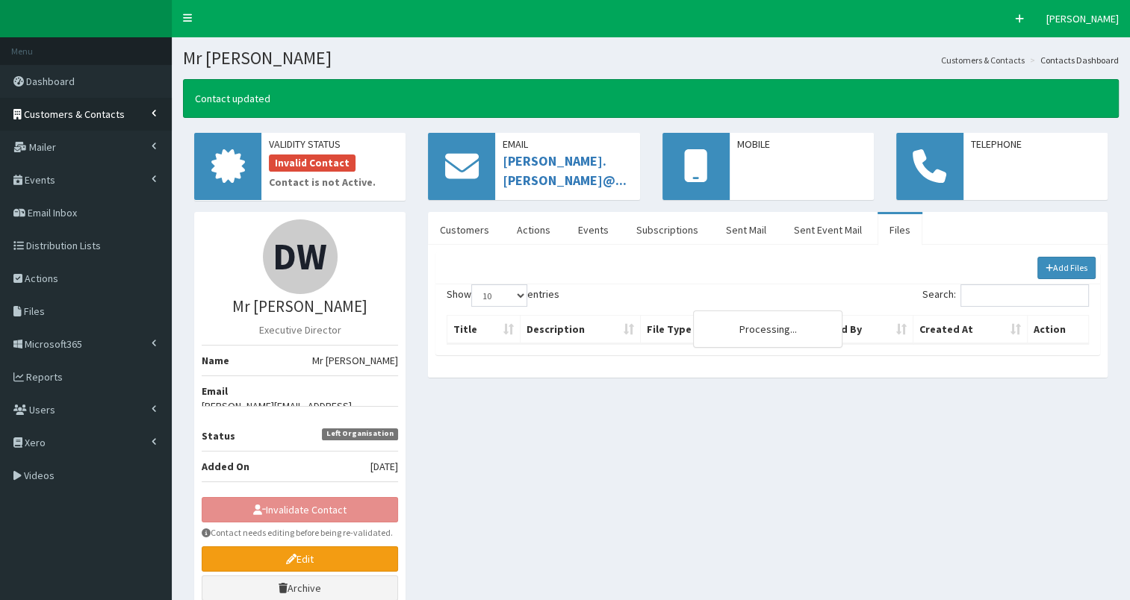
click at [108, 106] on link "Customers & Contacts" at bounding box center [86, 114] width 172 height 33
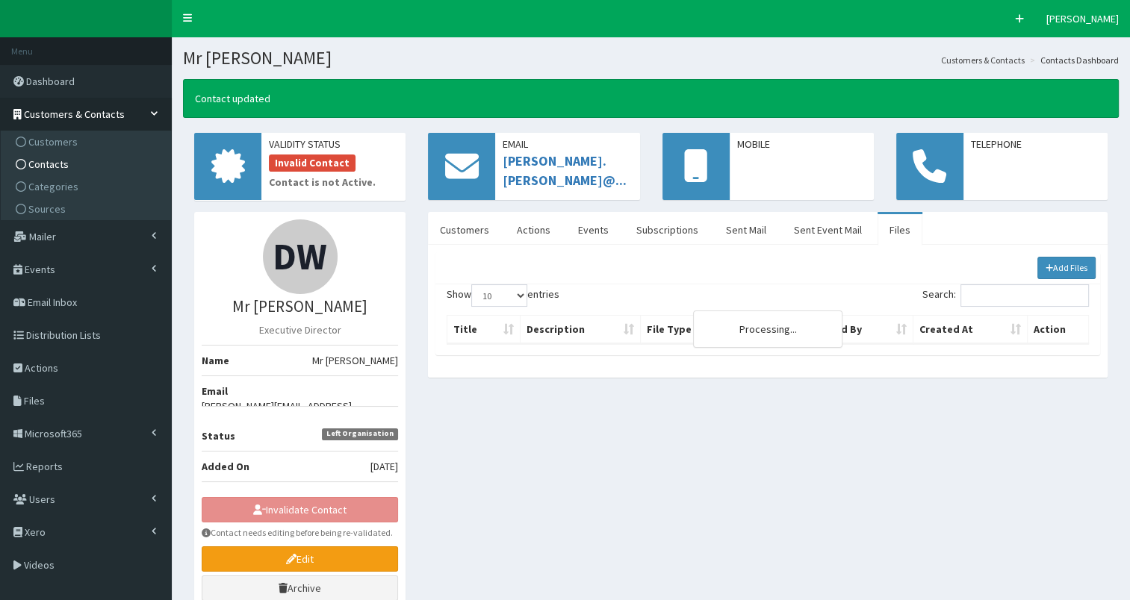
click at [96, 167] on link "Contacts" at bounding box center [87, 164] width 167 height 22
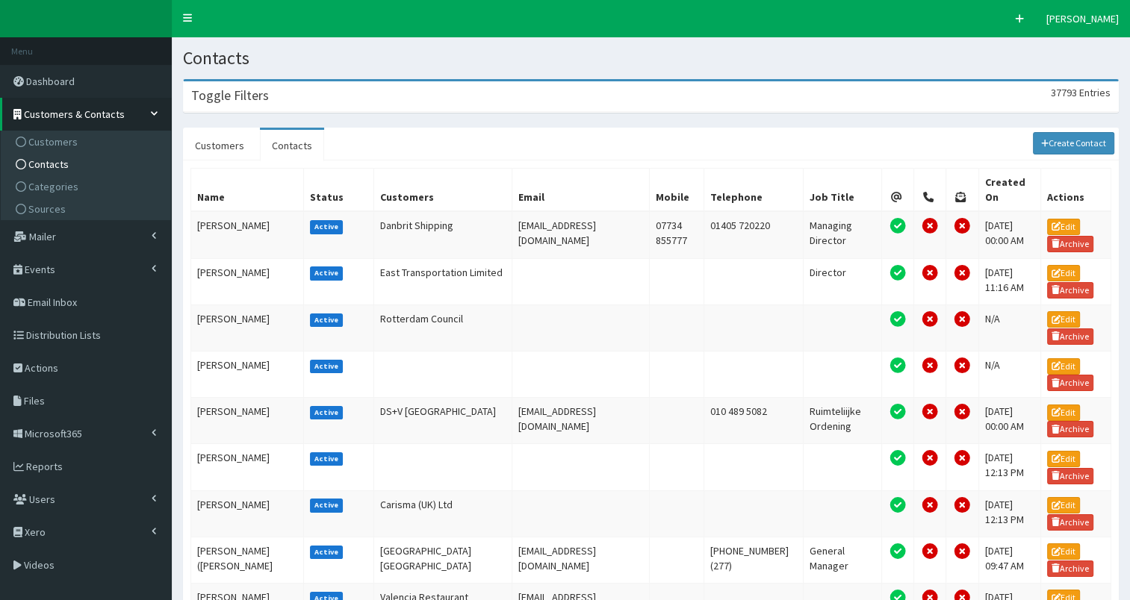
click at [356, 93] on div "Toggle Filters 37793 Entries" at bounding box center [651, 96] width 934 height 31
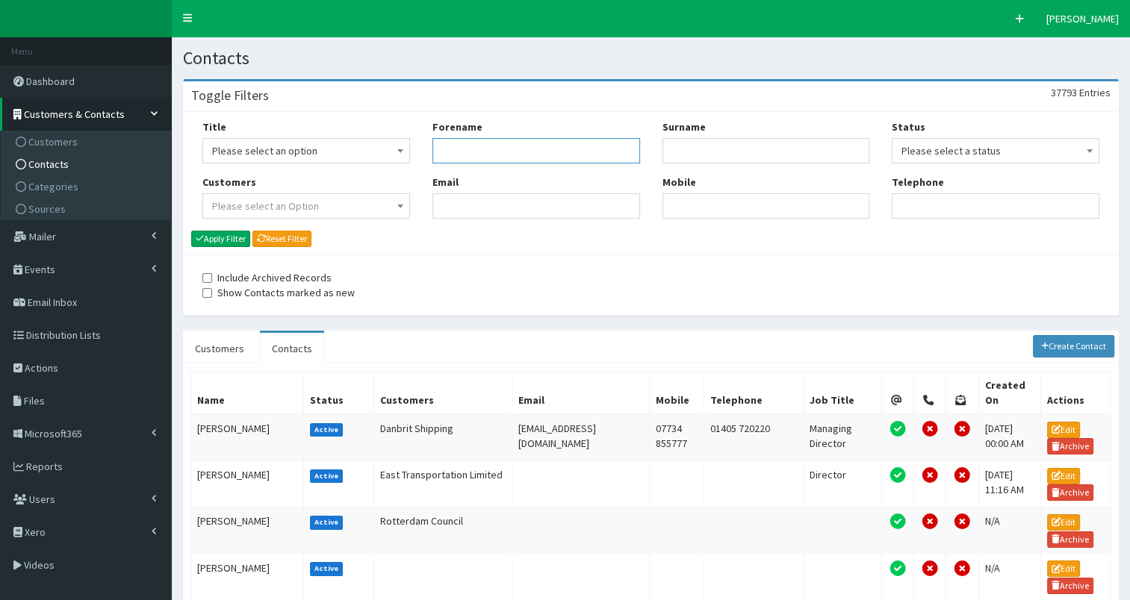
click at [451, 158] on input "Forename" at bounding box center [536, 150] width 208 height 25
type input "dan"
type input "wilson"
click at [220, 239] on button "Apply Filter" at bounding box center [220, 239] width 59 height 16
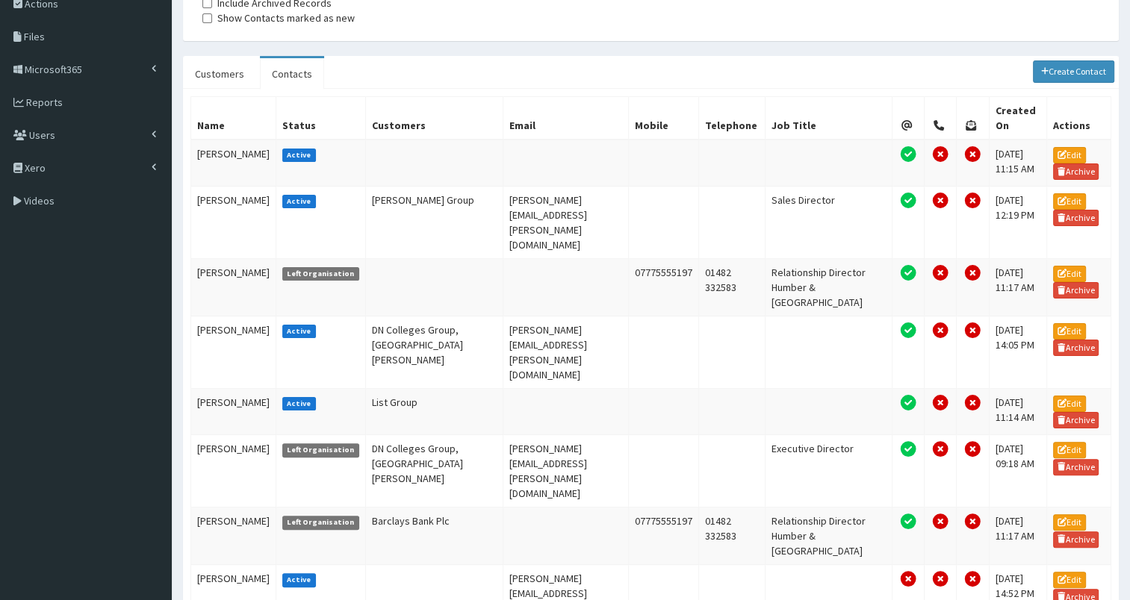
scroll to position [273, 0]
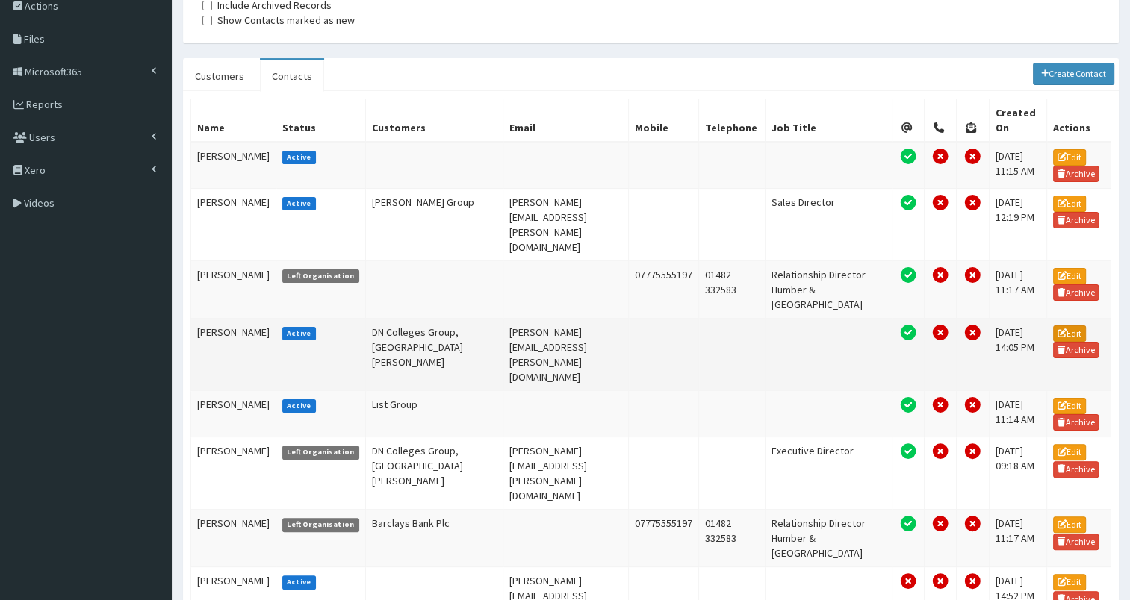
click at [1063, 326] on link "Edit" at bounding box center [1069, 334] width 33 height 16
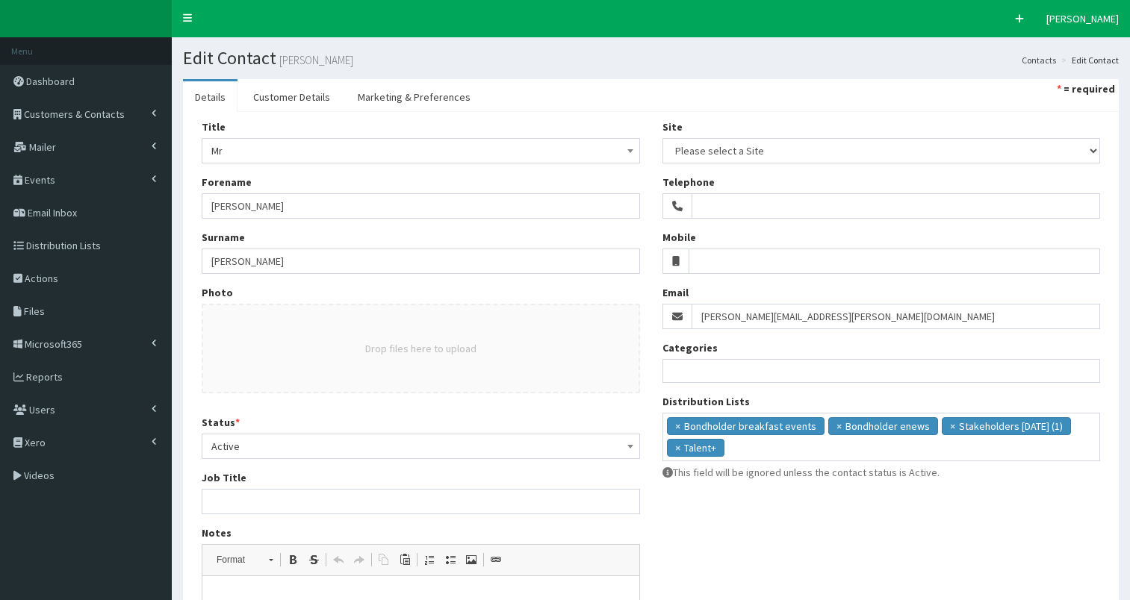
select select
click at [379, 449] on span "Active" at bounding box center [420, 446] width 419 height 21
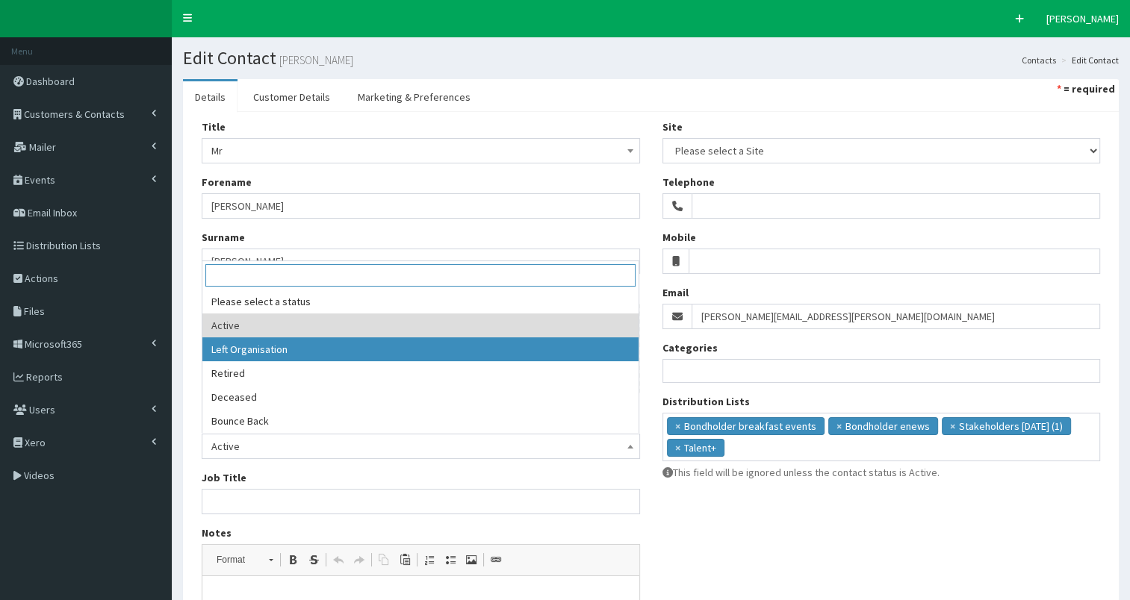
select select "2"
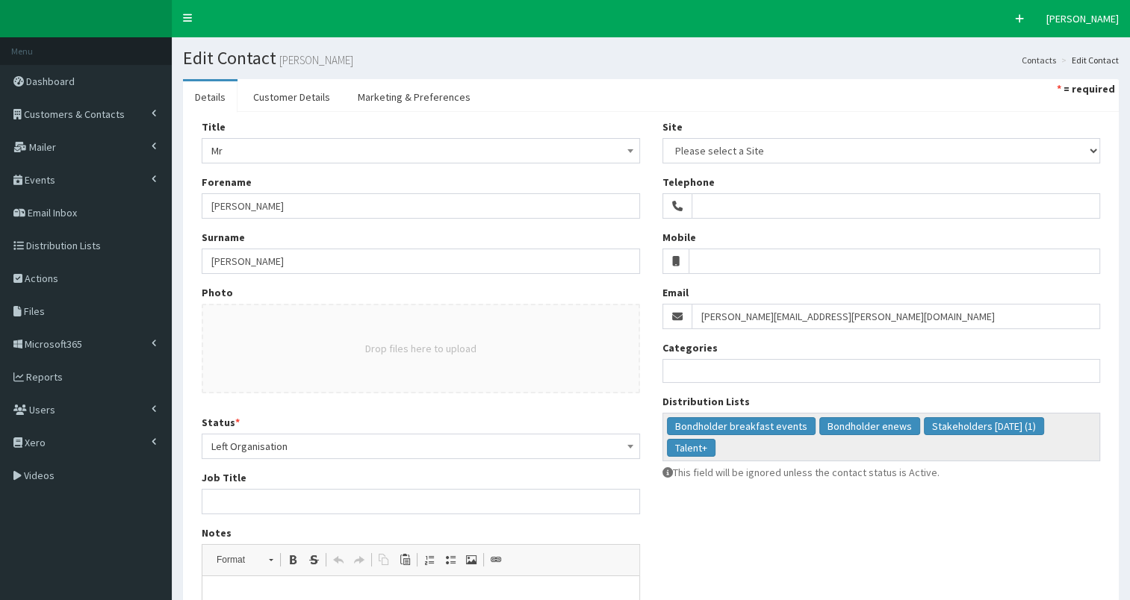
scroll to position [269, 0]
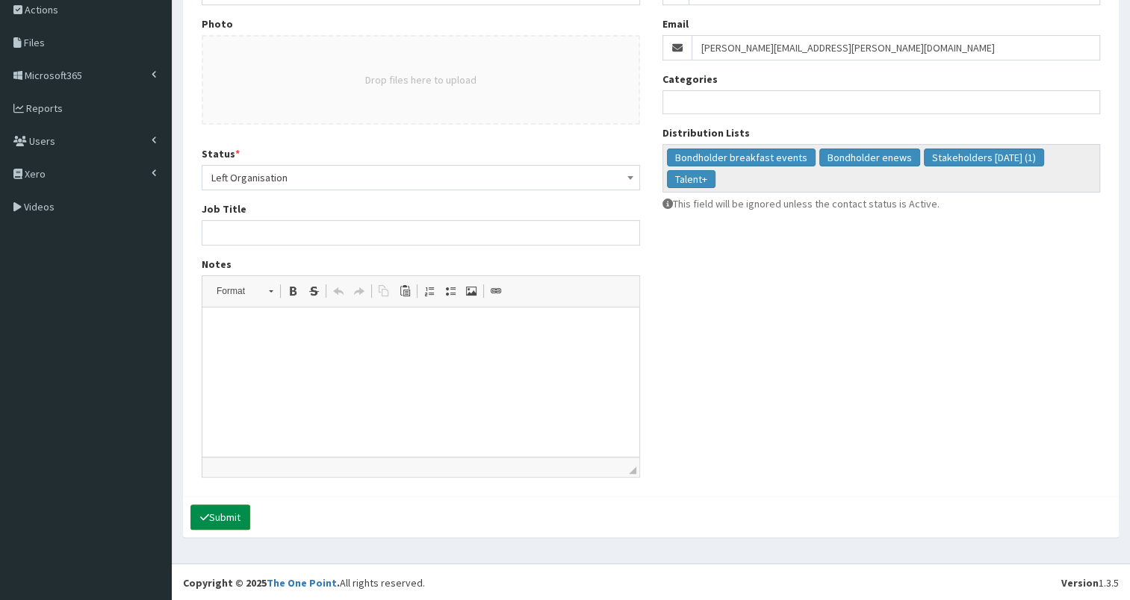
click at [224, 516] on button "Submit" at bounding box center [220, 517] width 60 height 25
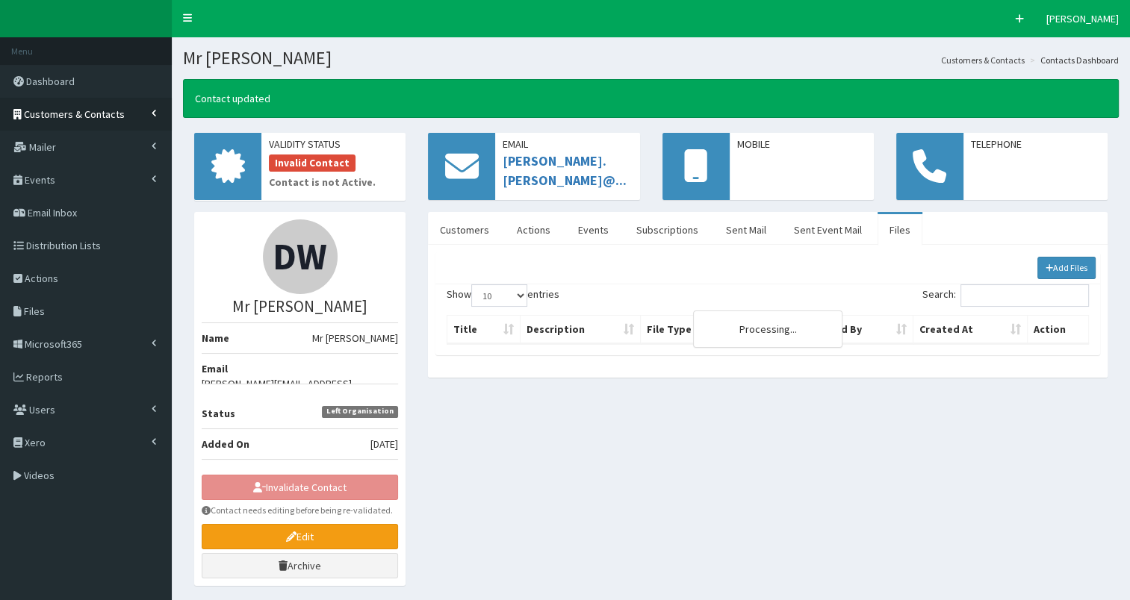
click at [98, 114] on span "Customers & Contacts" at bounding box center [74, 114] width 101 height 13
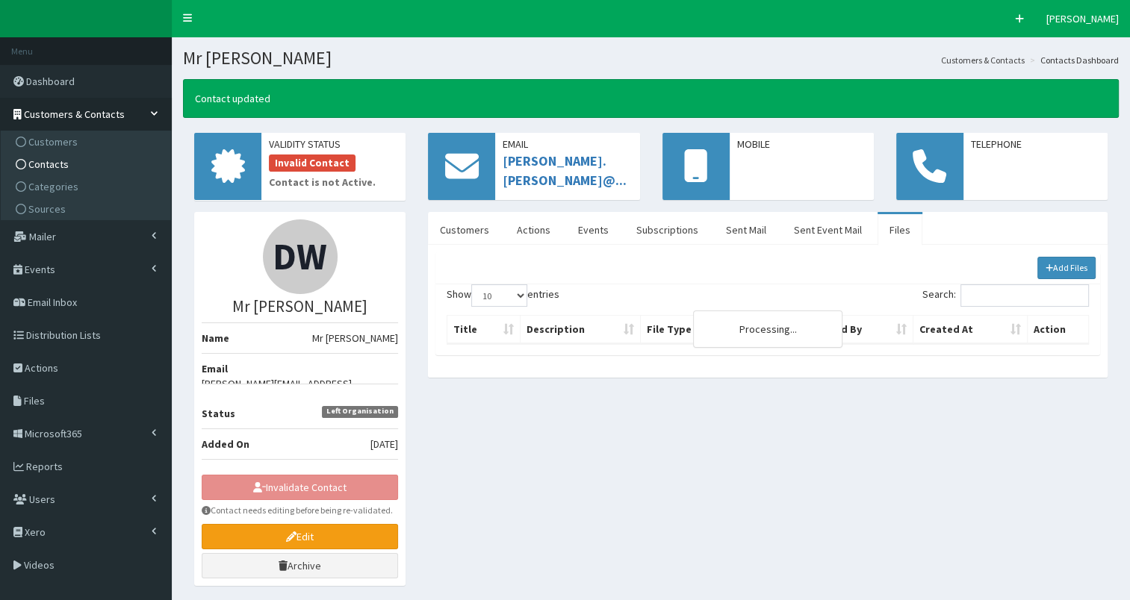
click at [93, 170] on link "Contacts" at bounding box center [87, 164] width 167 height 22
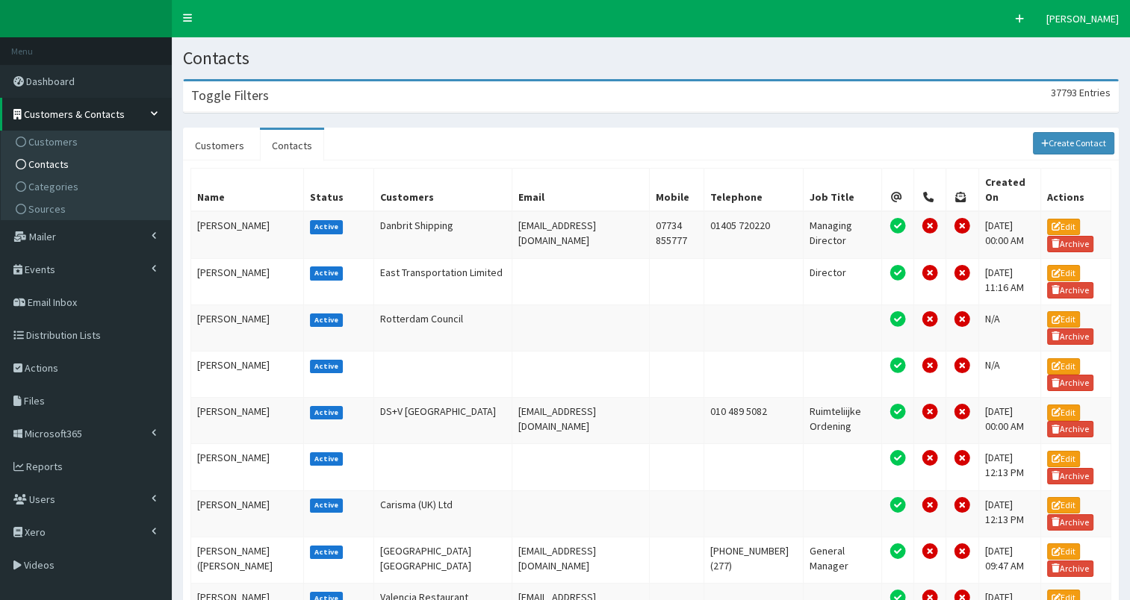
click at [332, 96] on div "Toggle Filters 37793 Entries" at bounding box center [651, 96] width 934 height 31
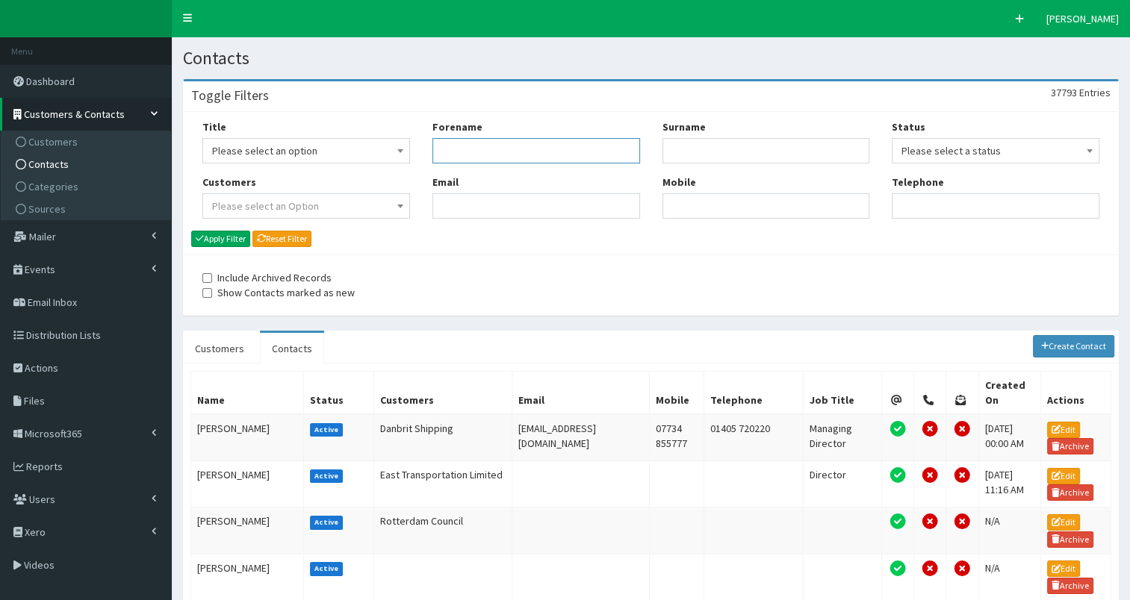
click at [487, 164] on input "Forename" at bounding box center [536, 150] width 208 height 25
type input "[PERSON_NAME]"
click at [227, 237] on button "Apply Filter" at bounding box center [220, 239] width 59 height 16
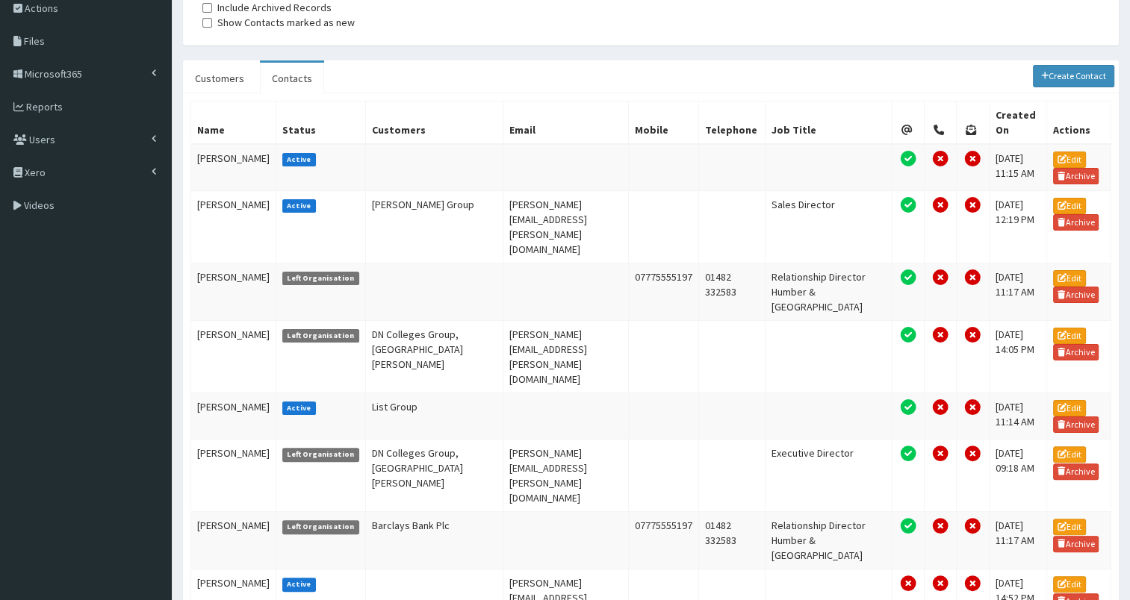
scroll to position [272, 0]
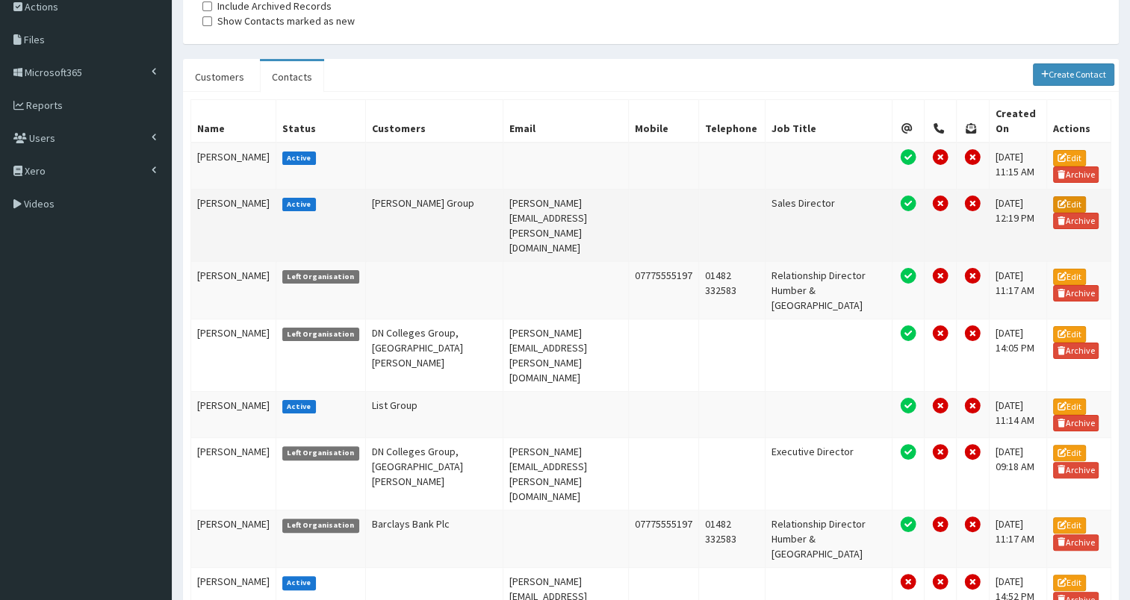
click at [1075, 197] on link "Edit" at bounding box center [1069, 204] width 33 height 16
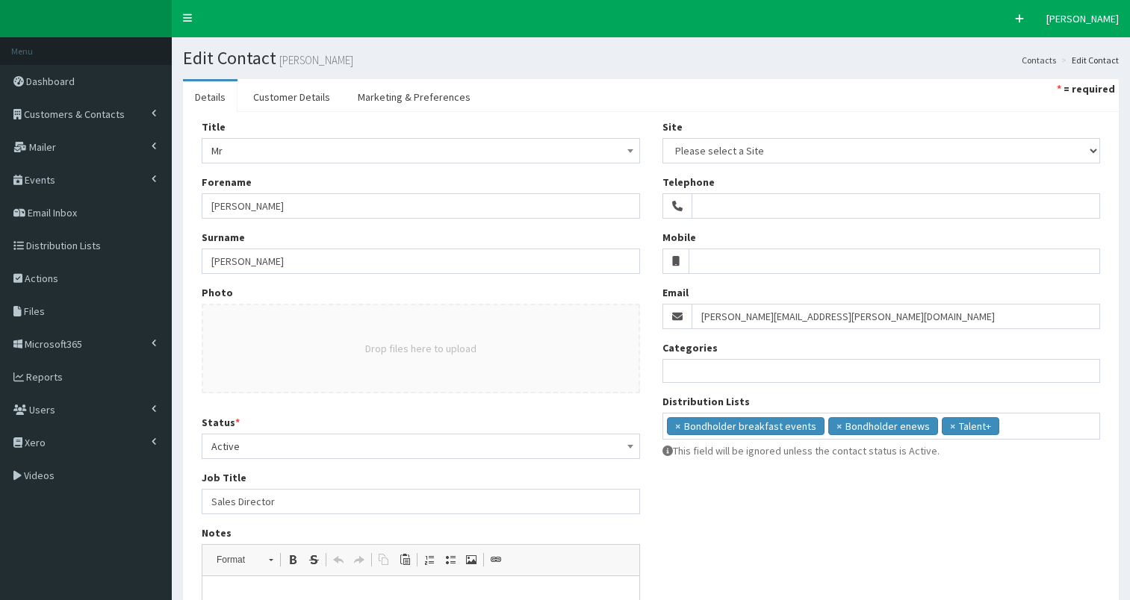
select select
drag, startPoint x: 699, startPoint y: 313, endPoint x: 939, endPoint y: 309, distance: 239.7
click at [939, 309] on input "[PERSON_NAME][EMAIL_ADDRESS][PERSON_NAME][DOMAIN_NAME]" at bounding box center [895, 316] width 409 height 25
click at [93, 114] on span "Customers & Contacts" at bounding box center [74, 114] width 101 height 13
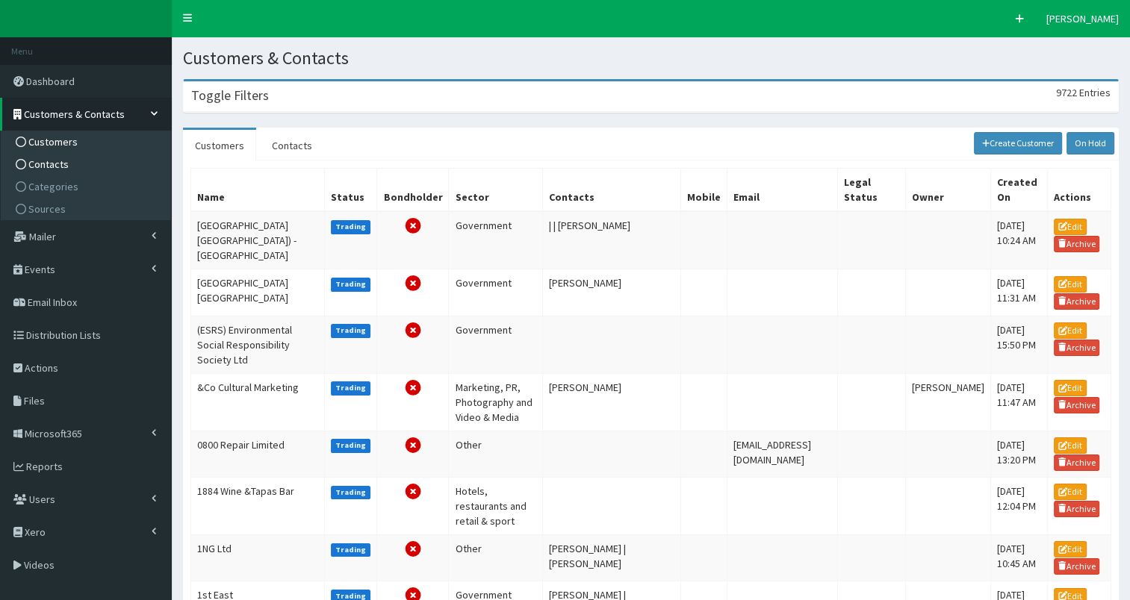
click at [41, 164] on span "Contacts" at bounding box center [48, 164] width 40 height 13
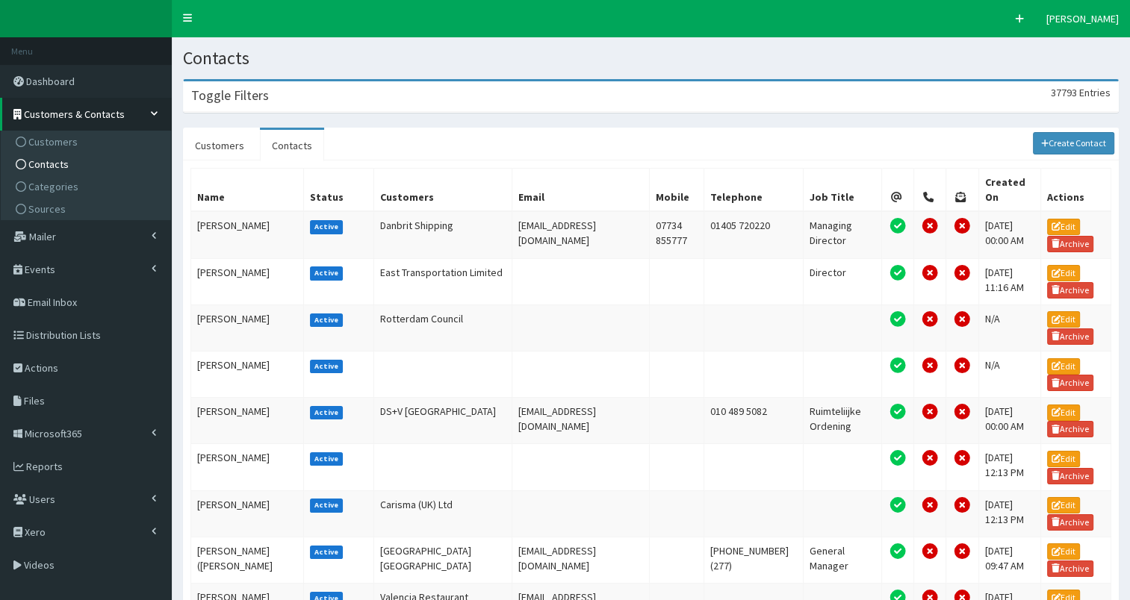
click at [337, 93] on div "Toggle Filters 37793 Entries" at bounding box center [651, 96] width 934 height 31
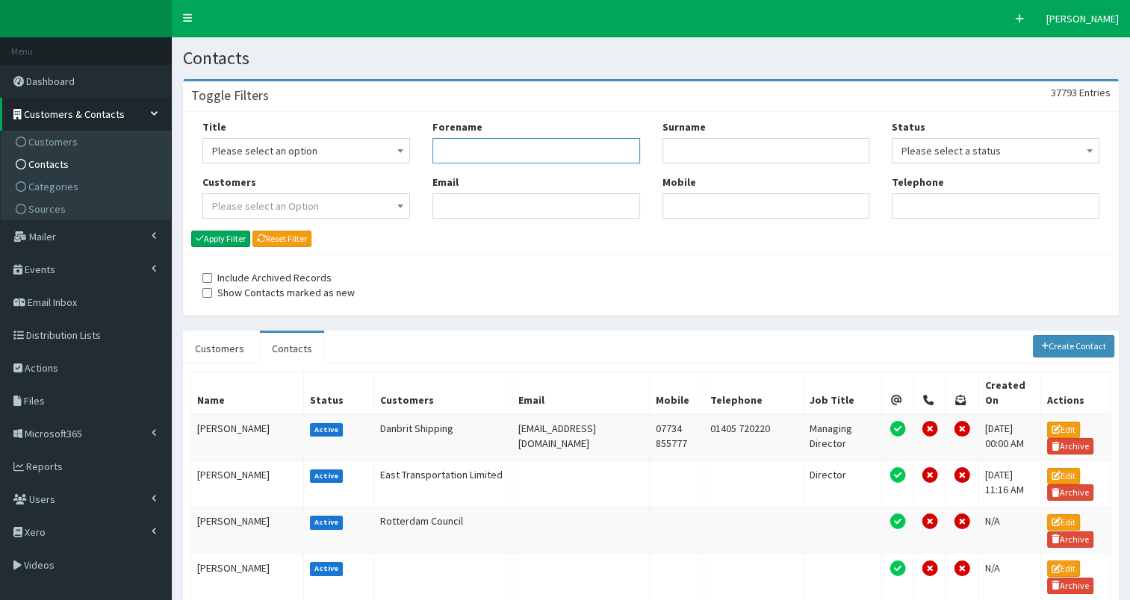
click at [484, 157] on input "Forename" at bounding box center [536, 150] width 208 height 25
type input "[PERSON_NAME]"
click at [205, 239] on button "Apply Filter" at bounding box center [220, 239] width 59 height 16
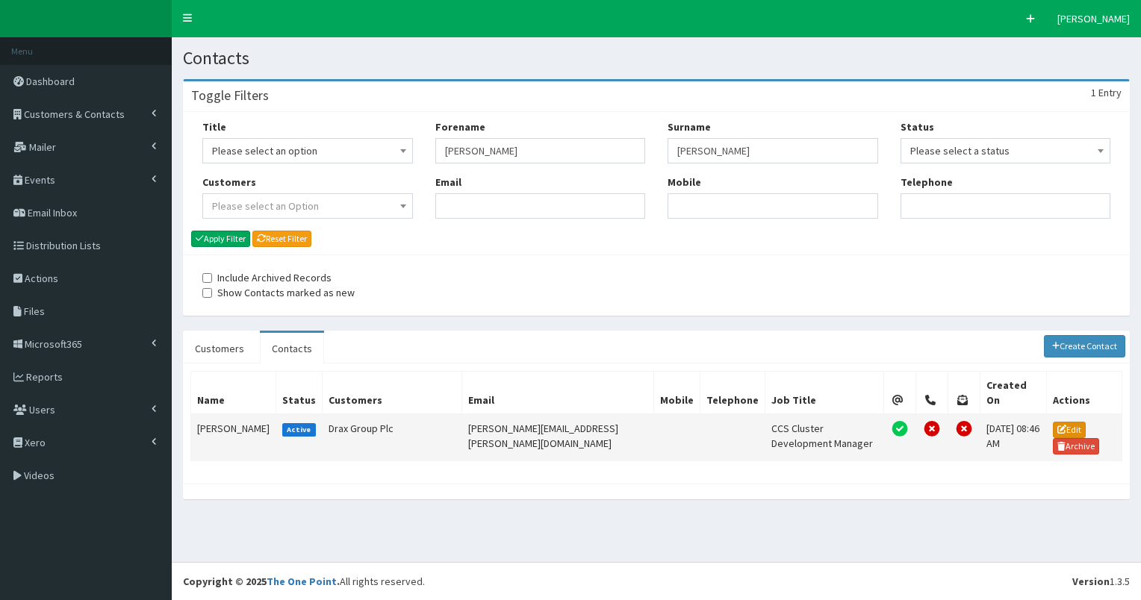
click at [1053, 422] on link "Edit" at bounding box center [1069, 430] width 33 height 16
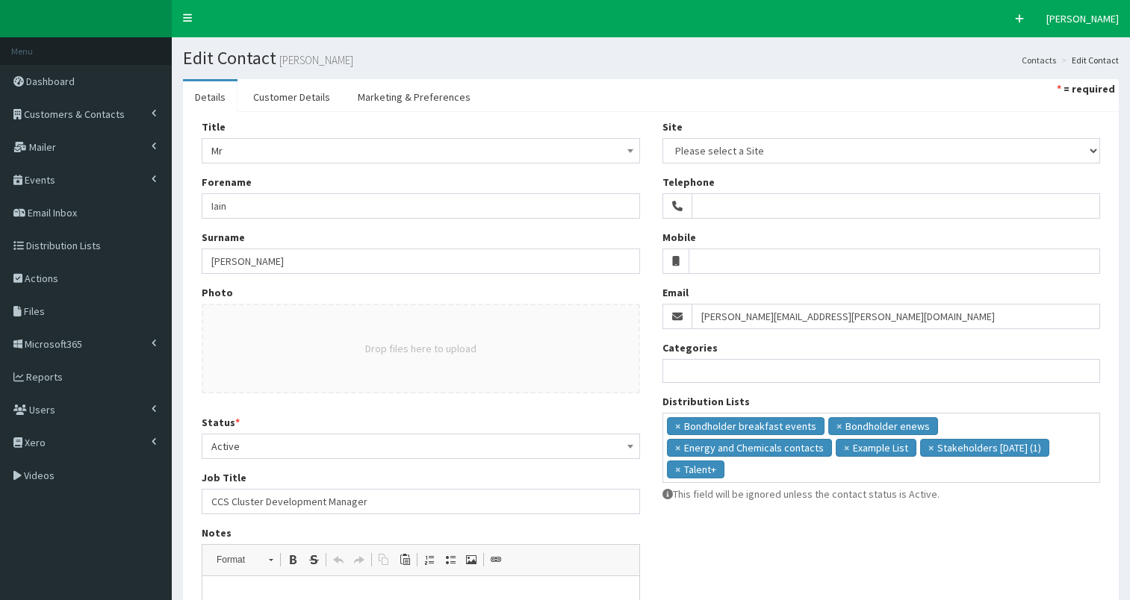
select select
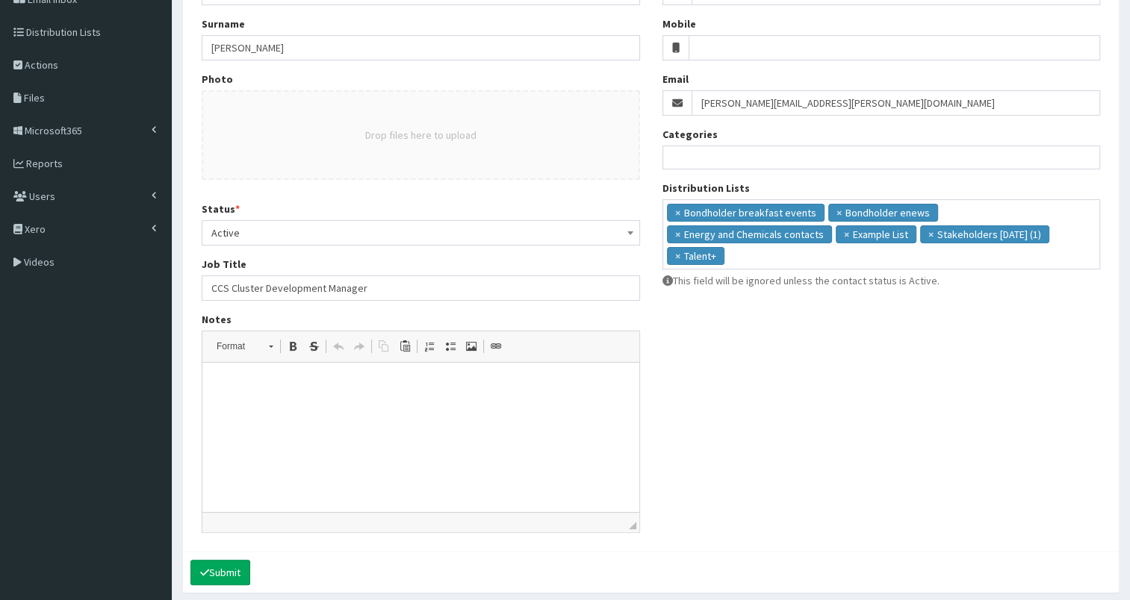
scroll to position [222, 0]
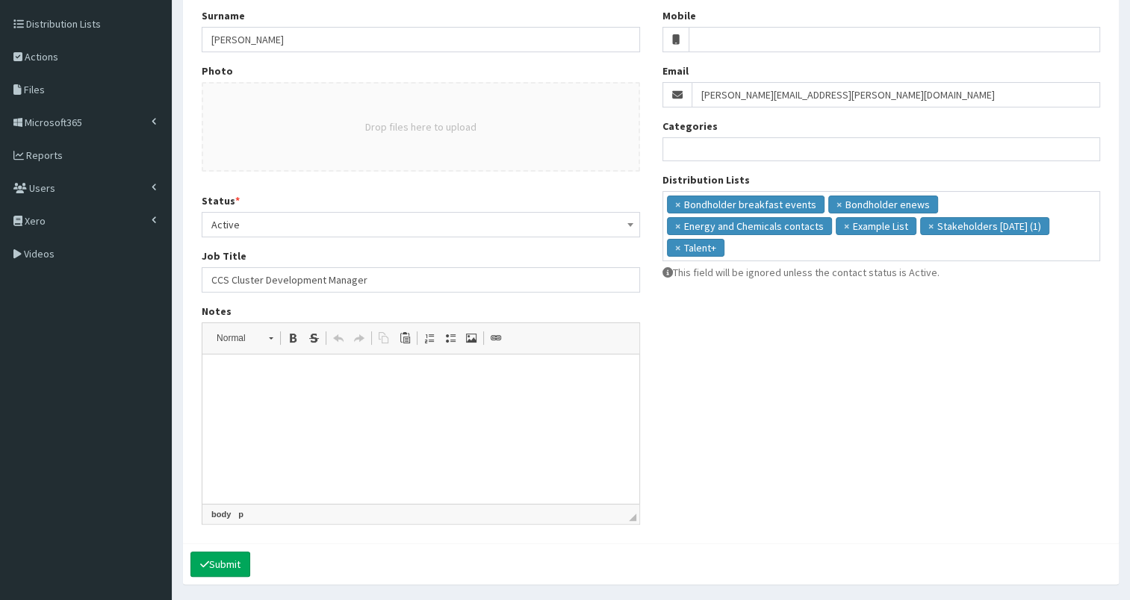
click at [403, 395] on html at bounding box center [420, 378] width 437 height 46
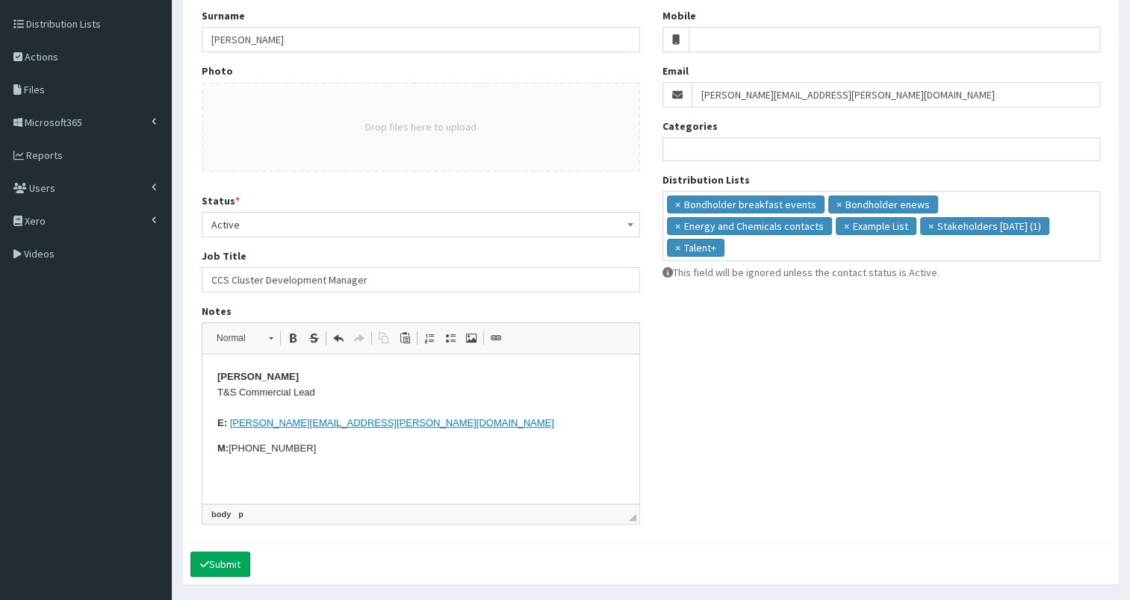
drag, startPoint x: 206, startPoint y: 278, endPoint x: 418, endPoint y: 287, distance: 212.3
click at [418, 287] on input "CCS Cluster Development Manager" at bounding box center [421, 279] width 438 height 25
click at [356, 390] on p "Iain Harris T&S Commercial Lead E: iain.harris@drax.com" at bounding box center [420, 401] width 407 height 62
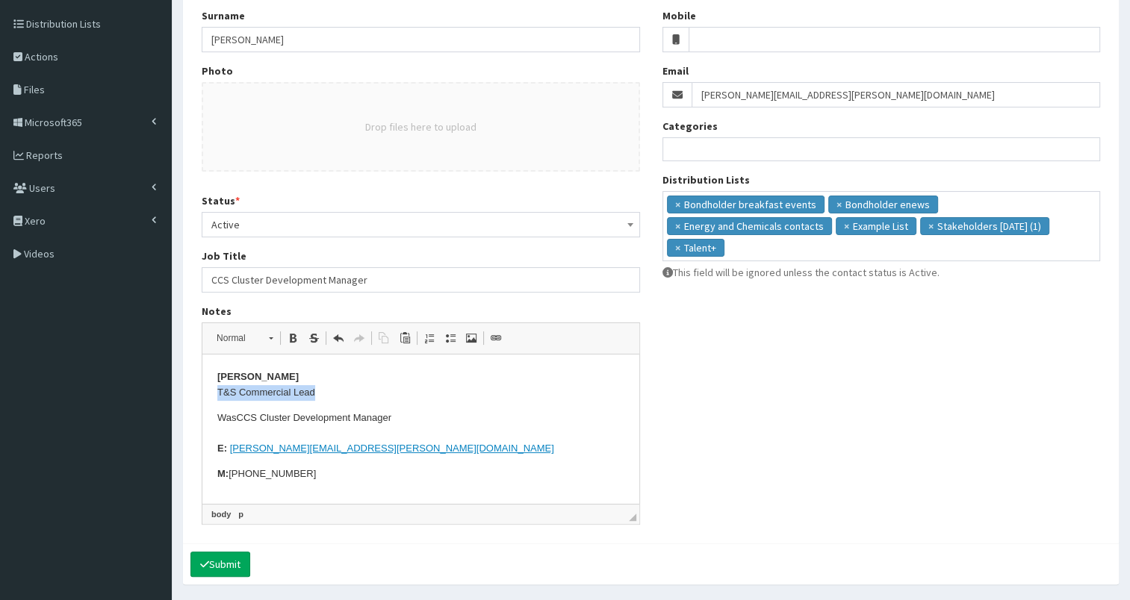
drag, startPoint x: 216, startPoint y: 391, endPoint x: 332, endPoint y: 393, distance: 116.5
click at [332, 393] on html "Iain Harris T&S Commercial Lead Was CCS Cluster Development Manager ​​​​​​​ E: …" at bounding box center [420, 426] width 437 height 143
copy p "T&S Commercial Lead"
paste input "T&S Commercial Lead"
type input "T&S Commercial Lead"
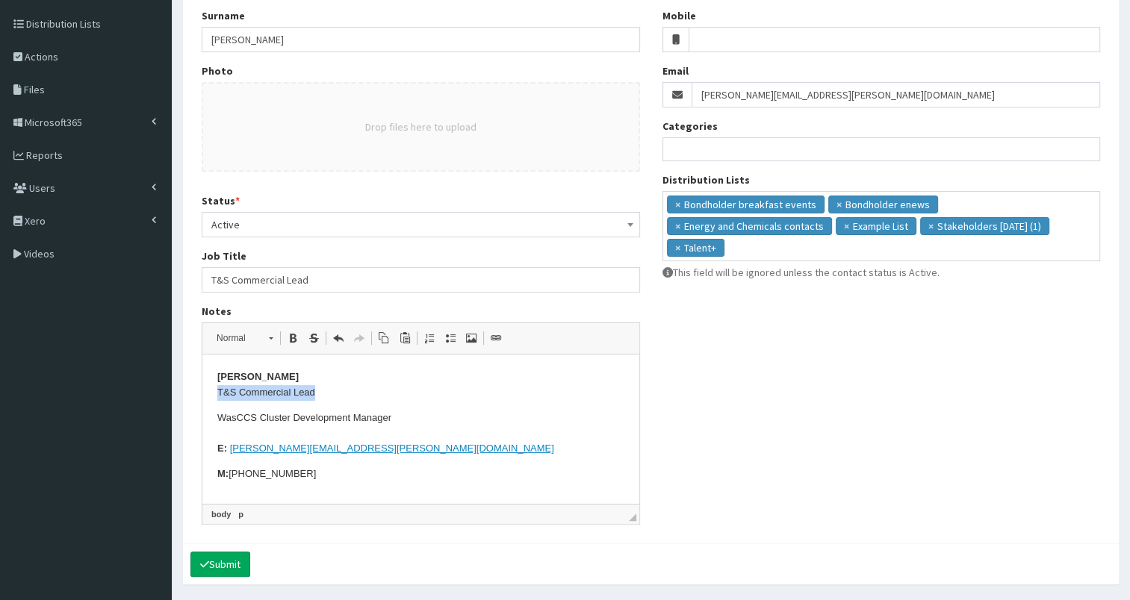
drag, startPoint x: 250, startPoint y: 473, endPoint x: 365, endPoint y: 472, distance: 115.0
click at [365, 472] on p "M: +44 (0)7596 861866" at bounding box center [420, 475] width 407 height 16
copy p "(0)7596 861866"
click at [709, 39] on input "Mobile" at bounding box center [893, 39] width 411 height 25
click at [696, 39] on input "(0)7596 861866" at bounding box center [893, 39] width 411 height 25
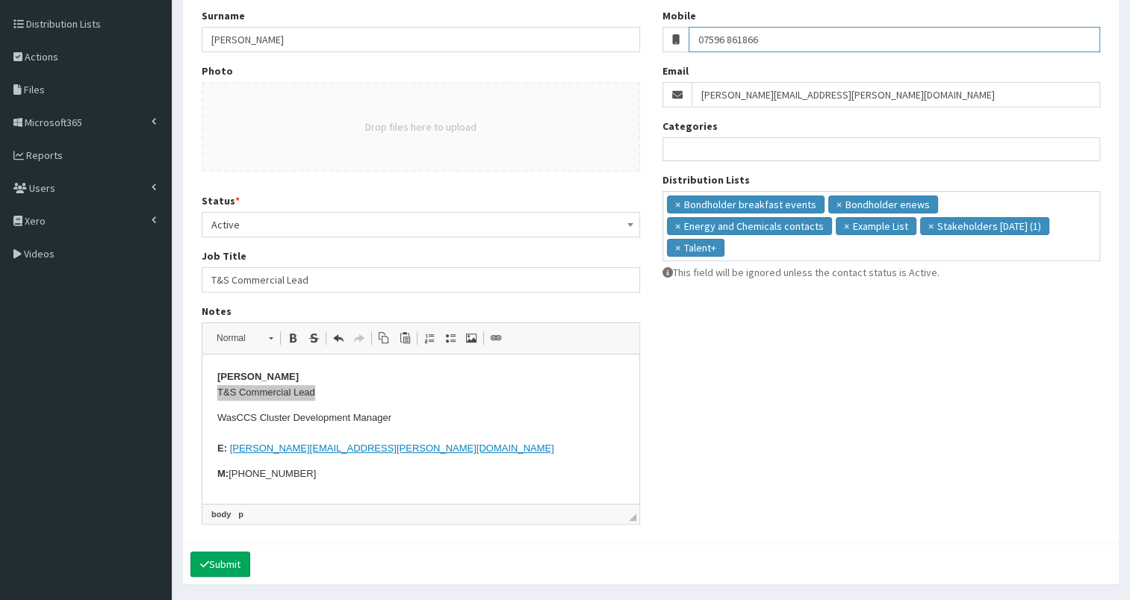
type input "07596 861866"
drag, startPoint x: 217, startPoint y: 375, endPoint x: 344, endPoint y: 392, distance: 128.1
click at [344, 392] on p "Iain Harris T&S Commercial Lead" at bounding box center [420, 385] width 407 height 31
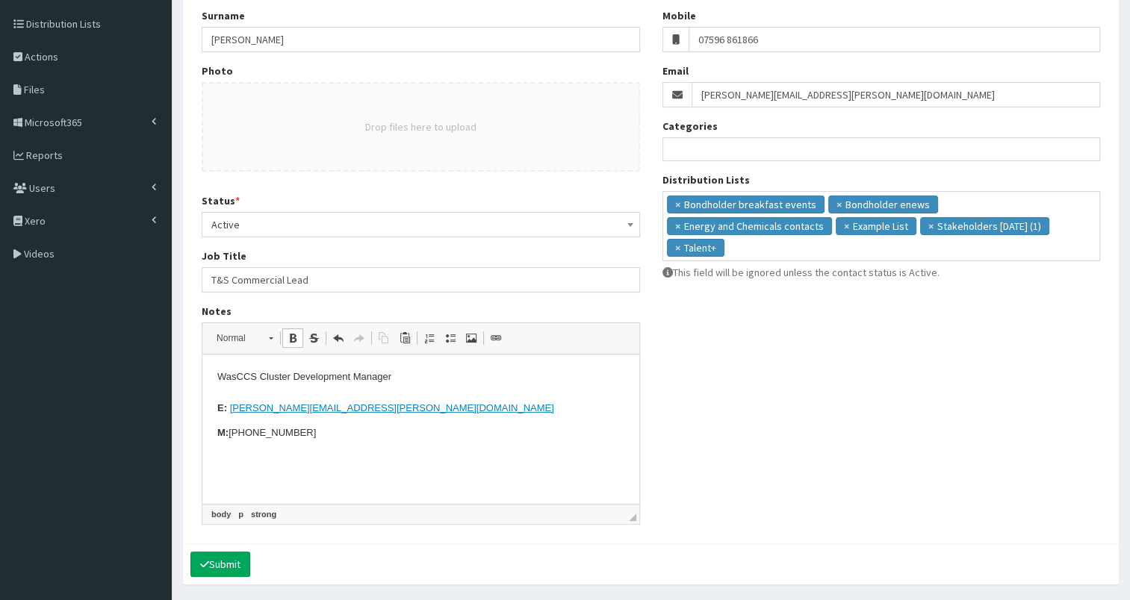
drag, startPoint x: 213, startPoint y: 406, endPoint x: 335, endPoint y: 456, distance: 132.3
click at [335, 456] on html "Was CCS Cluster Development Manager E: iain.harris@drax.com M: +44 (0)7596 8618…" at bounding box center [420, 406] width 437 height 102
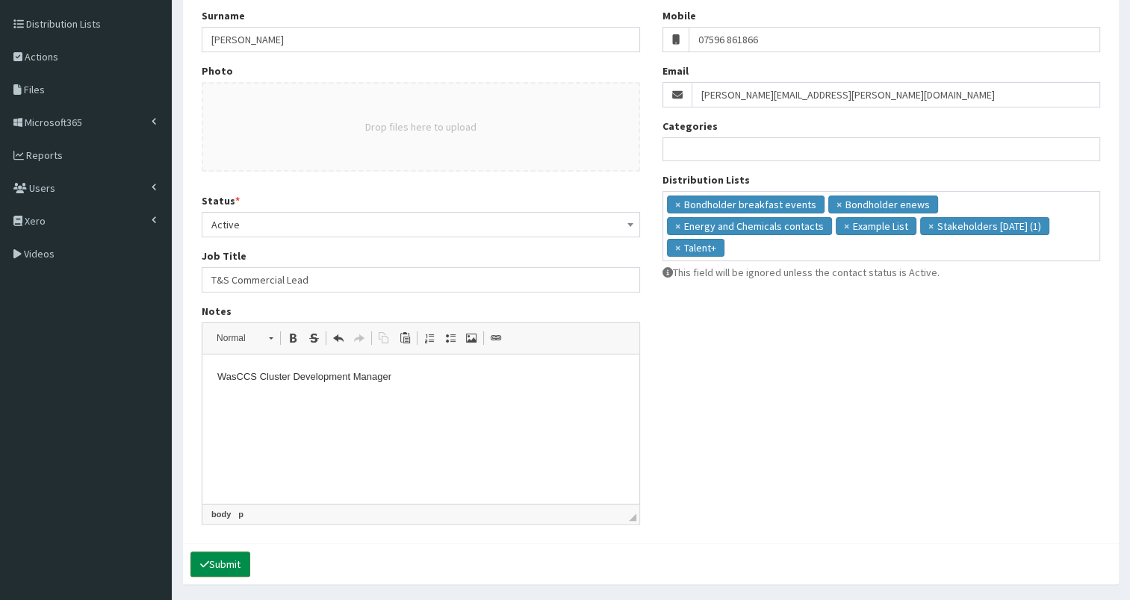
click at [225, 560] on button "Submit" at bounding box center [220, 564] width 60 height 25
